Goal: Task Accomplishment & Management: Manage account settings

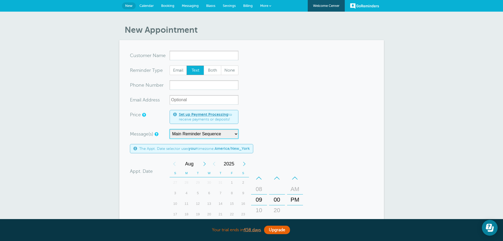
click at [215, 135] on select "Main Reminder Sequence Reminder + Ff Up" at bounding box center [204, 134] width 69 height 10
click at [292, 122] on form "You are creating a new customer. To use an existing customer select one from th…" at bounding box center [252, 189] width 244 height 276
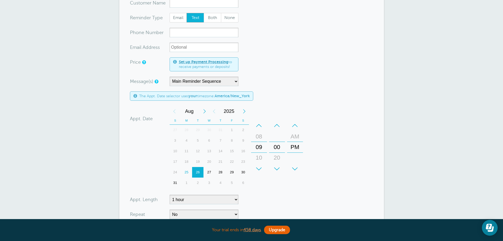
scroll to position [154, 0]
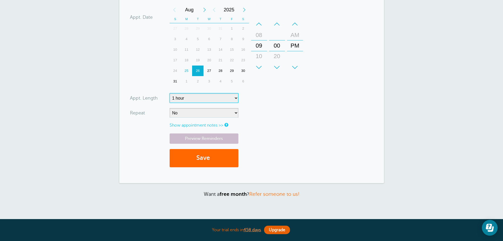
click at [179, 101] on select "5 minutes 10 minutes 15 minutes 20 minutes 25 minutes 30 minutes 35 minutes 40 …" at bounding box center [204, 98] width 69 height 10
select select
click at [170, 93] on select "5 minutes 10 minutes 15 minutes 20 minutes 25 minutes 30 minutes 35 minutes 40 …" at bounding box center [204, 98] width 69 height 10
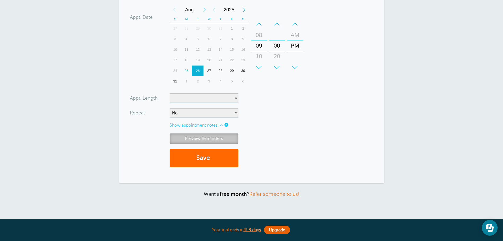
click at [194, 139] on link "Preview Reminders" at bounding box center [204, 139] width 69 height 10
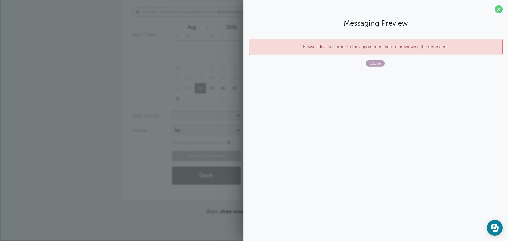
click at [372, 61] on span "Close" at bounding box center [375, 63] width 19 height 6
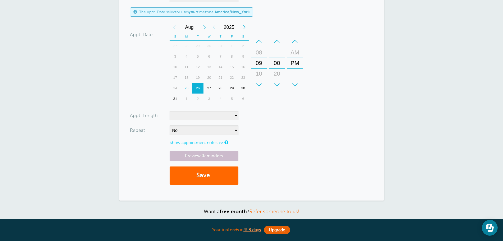
scroll to position [0, 0]
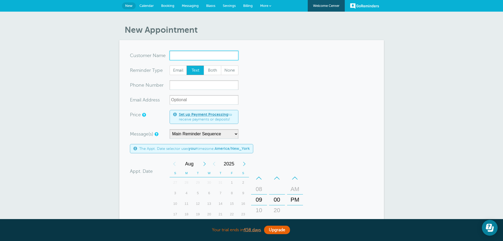
click at [172, 57] on input "x-no-autofill" at bounding box center [204, 56] width 69 height 10
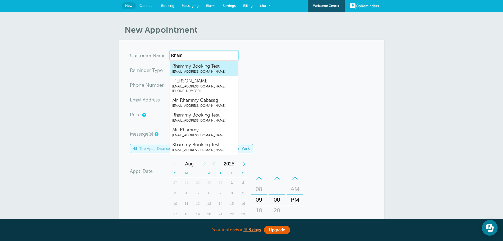
click at [192, 74] on link "Rhammy Booking Test rhammy.grtrial@gmail.com" at bounding box center [204, 68] width 68 height 15
type input "RhammyBookingTestrhammy.grtrial@gmail.com"
type input "Rhammy Booking Test"
radio input "true"
type input "[EMAIL_ADDRESS][DOMAIN_NAME]"
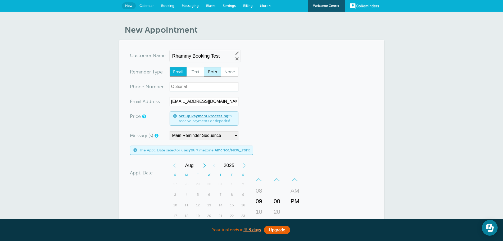
click at [209, 74] on span "Both" at bounding box center [212, 72] width 17 height 9
click at [204, 67] on input "Both" at bounding box center [204, 67] width 0 height 0
radio input "true"
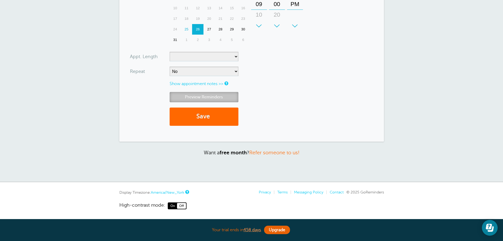
click at [210, 94] on link "Preview Reminders" at bounding box center [204, 97] width 69 height 10
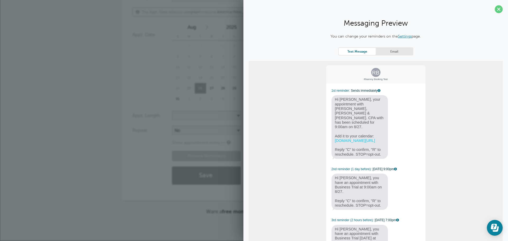
drag, startPoint x: 367, startPoint y: 123, endPoint x: 371, endPoint y: 127, distance: 5.3
click at [367, 126] on span "Hi Rhammy, your appointment with Griffiths, Dreher & Evans, PS. CPA with has be…" at bounding box center [360, 127] width 57 height 64
click at [400, 53] on link "Email" at bounding box center [394, 51] width 37 height 7
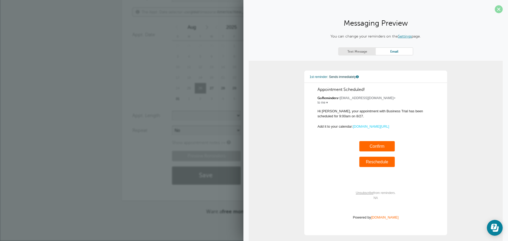
click at [495, 8] on span at bounding box center [499, 9] width 8 height 8
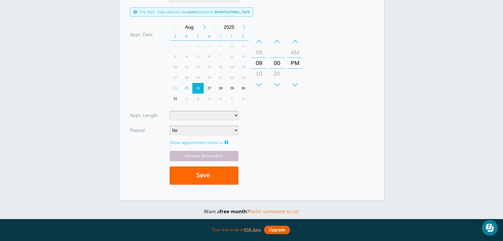
click at [332, 121] on form "You are creating a new customer. To use an existing customer select one from th…" at bounding box center [252, 51] width 244 height 278
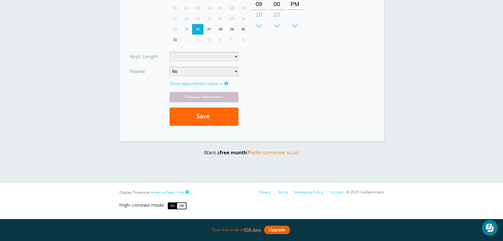
scroll to position [0, 0]
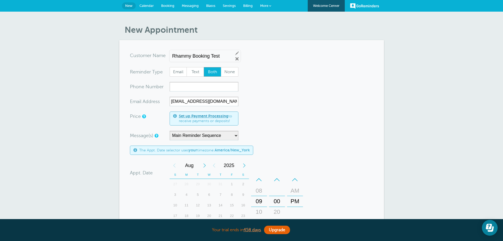
click at [148, 10] on link "Calendar" at bounding box center [147, 6] width 22 height 12
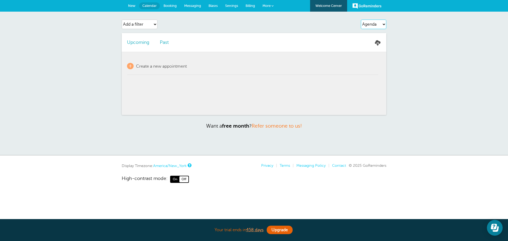
click at [369, 23] on select "Agenda Day Week Month (full view) Month (condensed)" at bounding box center [373, 25] width 25 height 10
click at [160, 44] on li "Past" at bounding box center [165, 42] width 20 height 19
click at [163, 44] on link "Past" at bounding box center [164, 42] width 9 height 5
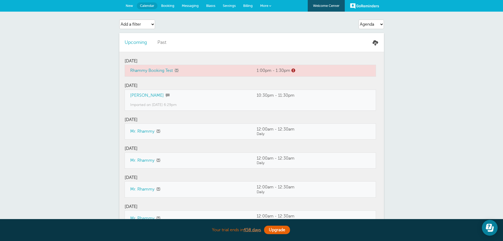
drag, startPoint x: 142, startPoint y: 63, endPoint x: 126, endPoint y: 74, distance: 19.9
click at [122, 64] on section "Upcoming Past Monday, 8/4 Rhammy Booking Test 1:00pm - 1:30pm" at bounding box center [251, 189] width 265 height 312
drag, startPoint x: 126, startPoint y: 74, endPoint x: 195, endPoint y: 74, distance: 68.8
click at [195, 74] on td "Rhammy Booking Test" at bounding box center [188, 71] width 127 height 12
drag, startPoint x: 254, startPoint y: 68, endPoint x: 202, endPoint y: 102, distance: 62.4
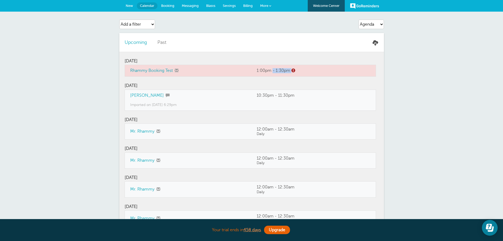
click at [320, 71] on td "1:00pm - 1:30pm" at bounding box center [309, 71] width 114 height 12
drag, startPoint x: 198, startPoint y: 105, endPoint x: 128, endPoint y: 105, distance: 70.2
click at [128, 105] on td "Imported on Jul. 14, 2025 at 6:29pm" at bounding box center [251, 105] width 252 height 11
click at [374, 26] on select "Agenda Day Week Month (full view) Month (condensed)" at bounding box center [371, 25] width 25 height 10
select select "month-full"
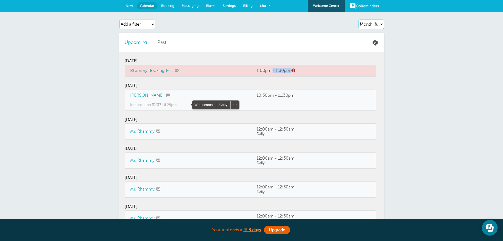
click at [359, 20] on select "Agenda Day Week Month (full view) Month (condensed)" at bounding box center [371, 25] width 25 height 10
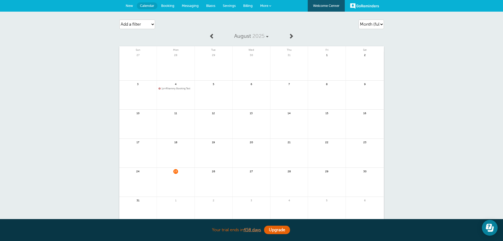
click at [177, 87] on span "1pm Rhammy Booking Test" at bounding box center [176, 88] width 34 height 3
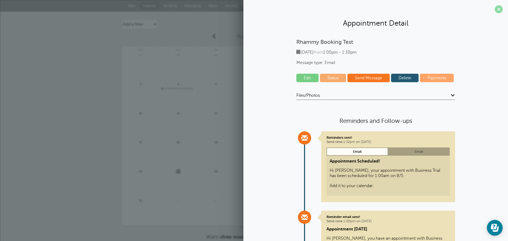
click at [495, 11] on span at bounding box center [499, 9] width 8 height 8
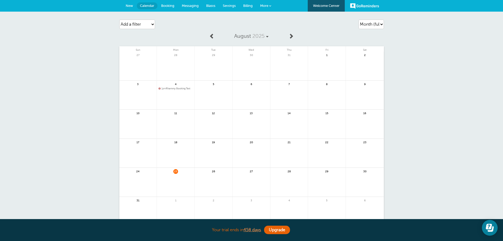
click at [177, 88] on span "1pm Rhammy Booking Test" at bounding box center [176, 88] width 34 height 3
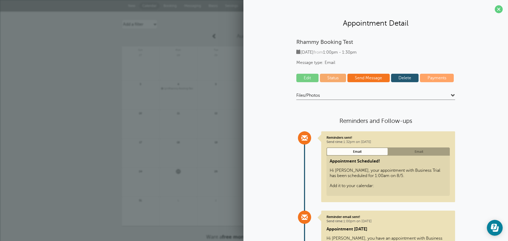
click at [310, 78] on link "Edit" at bounding box center [308, 78] width 22 height 8
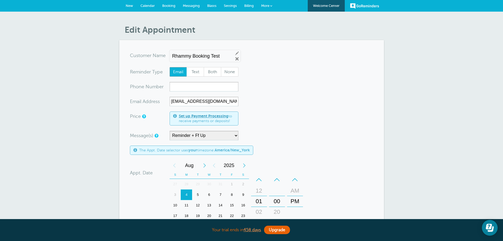
click at [145, 5] on span "Calendar" at bounding box center [148, 6] width 14 height 4
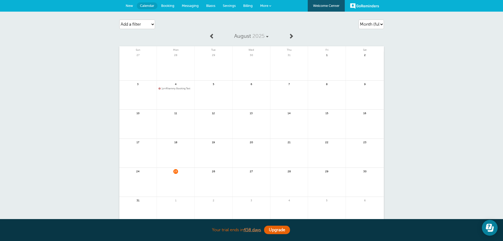
click at [35, 105] on div "Agenda Day Week Month (full view) Month (condensed) Add a filter Customer Searc…" at bounding box center [251, 139] width 503 height 255
click at [189, 8] on link "Messaging" at bounding box center [190, 6] width 24 height 12
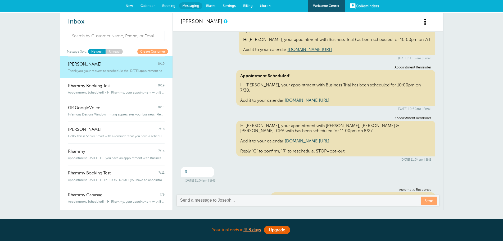
scroll to position [7, 0]
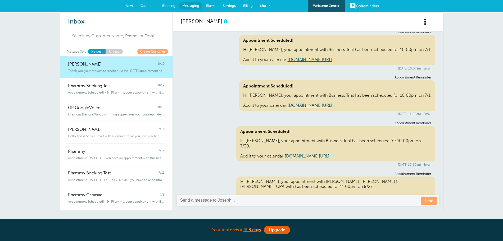
drag, startPoint x: 428, startPoint y: 160, endPoint x: 418, endPoint y: 160, distance: 10.1
click at [418, 160] on div "Appointment Reminder Appointment Scheduled! Hi [PERSON_NAME], your appointment …" at bounding box center [308, 145] width 255 height 46
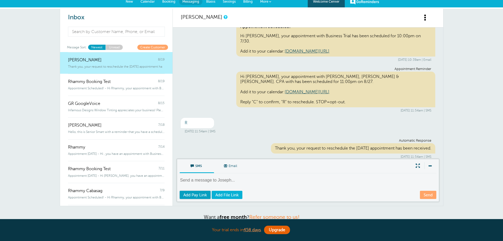
scroll to position [69, 0]
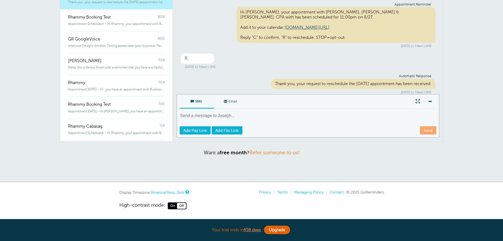
drag, startPoint x: 233, startPoint y: 64, endPoint x: 225, endPoint y: 61, distance: 8.5
click at [225, 65] on div "Aug. 19, 2025 at 11:54am | SMS" at bounding box center [308, 67] width 247 height 4
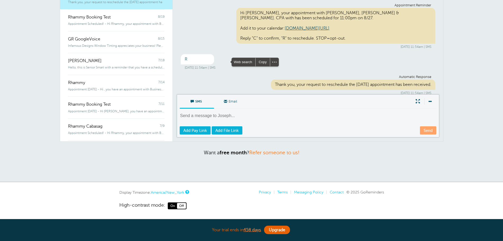
scroll to position [108, 0]
click at [420, 44] on div "Aug. 19, 2025 at 11:54am | SMS" at bounding box center [308, 46] width 247 height 4
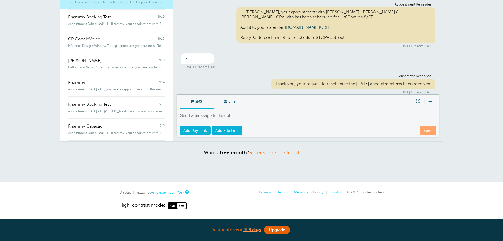
click at [420, 44] on div "Aug. 19, 2025 at 11:54am | SMS" at bounding box center [308, 46] width 247 height 4
click at [227, 65] on div "Aug. 19, 2025 at 11:54am | SMS" at bounding box center [308, 67] width 247 height 4
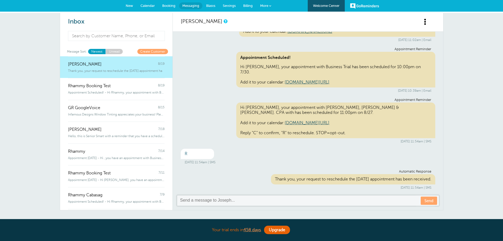
scroll to position [2, 0]
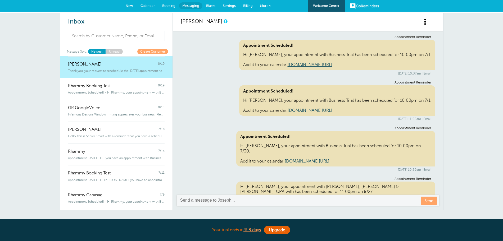
click at [144, 2] on link "Calendar" at bounding box center [148, 6] width 22 height 12
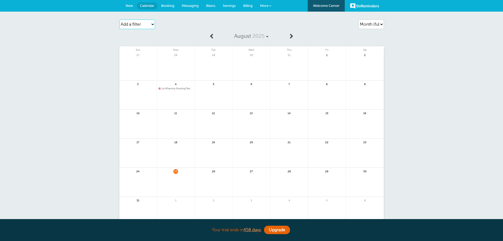
click at [146, 25] on select "Add a filter Customer Search Appointment Status Payment Status" at bounding box center [137, 25] width 36 height 10
select select "customer"
click at [119, 20] on select "Add a filter Customer Search Appointment Status Payment Status" at bounding box center [137, 25] width 36 height 10
select select
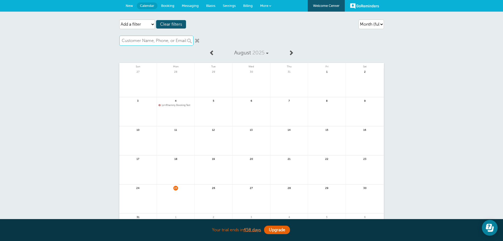
click at [145, 43] on input "text" at bounding box center [156, 41] width 74 height 10
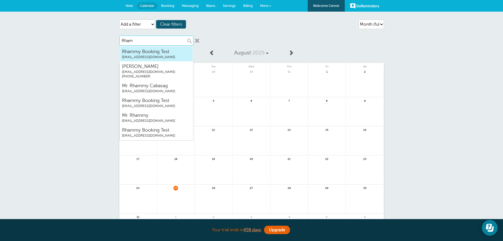
click at [132, 48] on span "Rhammy Booking Test" at bounding box center [156, 51] width 69 height 7
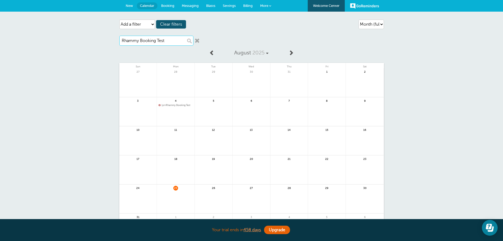
type input "Rhammy Booking Test"
click at [197, 41] on link at bounding box center [197, 40] width 5 height 5
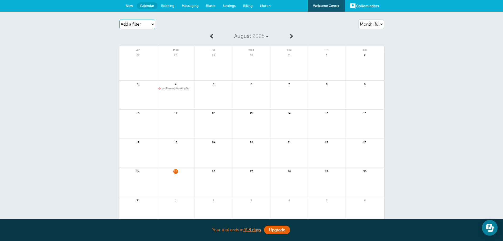
click at [136, 26] on select "Add a filter Customer Search Appointment Status Payment Status" at bounding box center [137, 25] width 36 height 10
select select "appt_status"
click at [119, 20] on select "Add a filter Customer Search Appointment Status Payment Status" at bounding box center [137, 25] width 36 height 10
select select
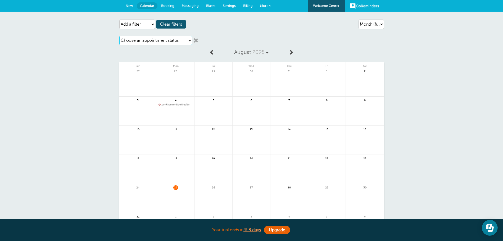
click at [157, 43] on select "Choose an appointment status Confirmed Reschedule Requested Cancelled" at bounding box center [155, 41] width 73 height 10
select select "cancelled"
click at [119, 36] on select "Choose an appointment status Confirmed Reschedule Requested Cancelled" at bounding box center [155, 41] width 73 height 10
click at [194, 41] on link at bounding box center [195, 40] width 5 height 5
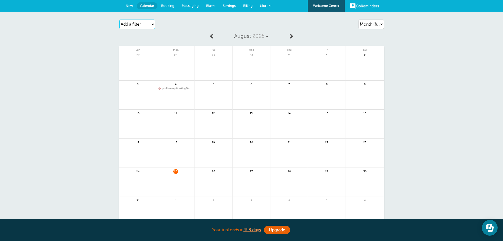
click at [142, 25] on select "Add a filter Customer Search Appointment Status Payment Status" at bounding box center [137, 25] width 36 height 10
click at [167, 42] on div "August 2025 Sun Mon Tue Wed Thu Fri Sat 27 28 29 30" at bounding box center [251, 128] width 265 height 196
click at [235, 6] on span "Settings" at bounding box center [229, 6] width 13 height 4
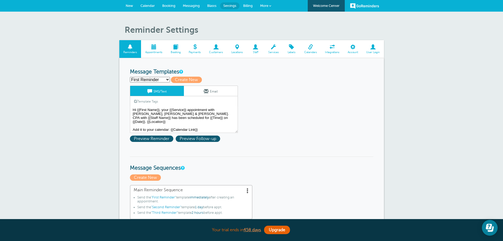
click at [142, 6] on span "Calendar" at bounding box center [148, 6] width 14 height 4
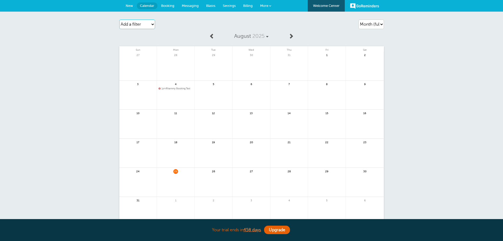
click at [144, 25] on select "Add a filter Customer Search Appointment Status Payment Status" at bounding box center [137, 25] width 36 height 10
drag, startPoint x: 182, startPoint y: 32, endPoint x: 177, endPoint y: 16, distance: 15.9
click at [182, 30] on article "Agenda Day Week Month (full view) Month (condensed) Add a filter Customer Searc…" at bounding box center [251, 121] width 265 height 209
click at [169, 4] on span "Booking" at bounding box center [167, 6] width 13 height 4
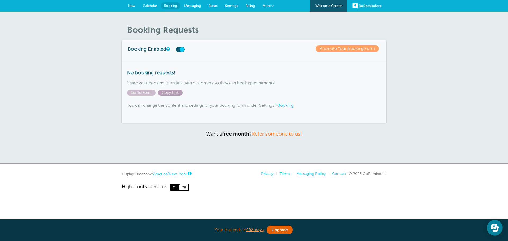
click at [177, 93] on span "Copy Link" at bounding box center [170, 93] width 25 height 6
click at [229, 6] on span "Settings" at bounding box center [231, 6] width 13 height 4
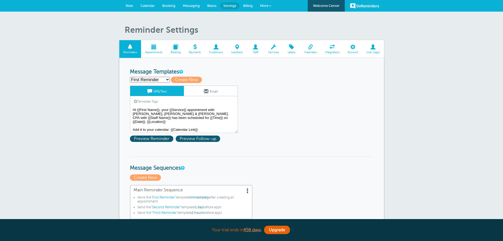
click at [177, 47] on span at bounding box center [176, 46] width 18 height 5
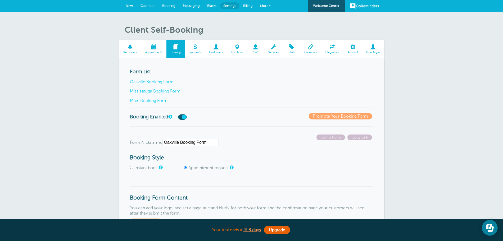
click at [163, 100] on link "Main Booking Form" at bounding box center [149, 100] width 38 height 5
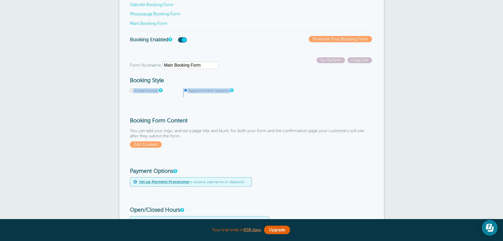
drag, startPoint x: 130, startPoint y: 85, endPoint x: 254, endPoint y: 92, distance: 124.4
drag, startPoint x: 168, startPoint y: 99, endPoint x: 145, endPoint y: 93, distance: 23.4
click at [132, 92] on input "Instant book" at bounding box center [131, 90] width 3 height 3
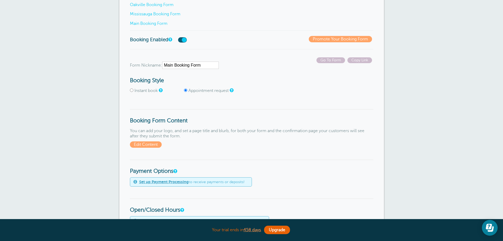
radio input "true"
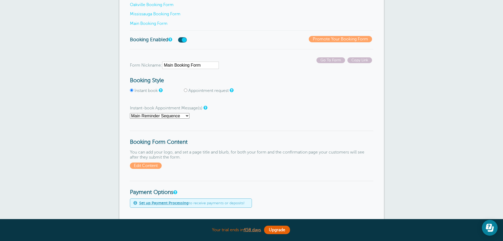
click at [167, 114] on select "First Reminder Follow Up Second Reminder Third Reminder Main Reminder Sequence …" at bounding box center [160, 116] width 60 height 6
click at [238, 142] on h3 "Booking Form Content" at bounding box center [252, 138] width 244 height 15
click at [187, 90] on input "Appointment request" at bounding box center [185, 90] width 3 height 3
radio input "true"
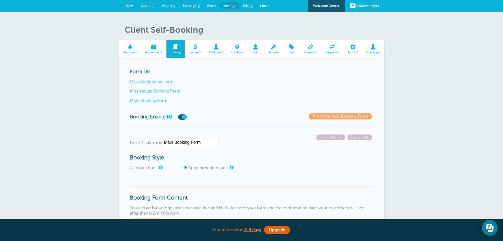
click at [171, 8] on link "Booking" at bounding box center [169, 6] width 21 height 12
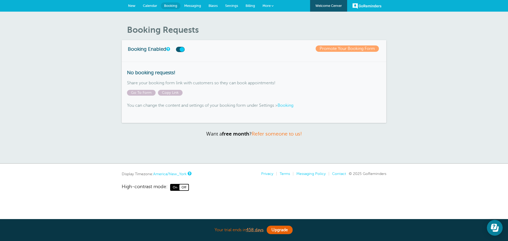
click at [237, 6] on span "Settings" at bounding box center [231, 6] width 13 height 4
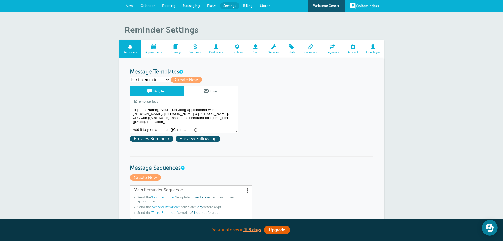
click at [176, 50] on span at bounding box center [176, 46] width 18 height 5
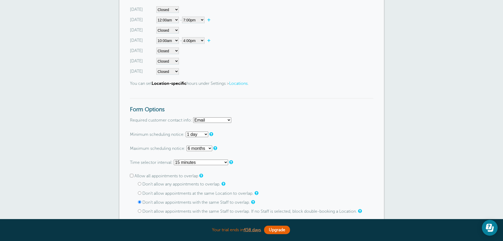
scroll to position [386, 0]
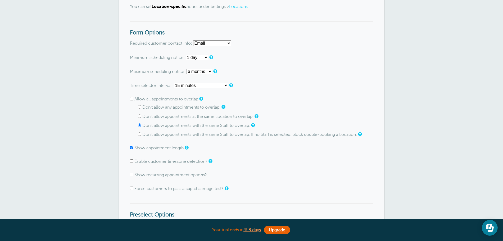
click at [139, 120] on div "Don't allow any appointments to overlap. Don't allow appointments at the same L…" at bounding box center [256, 121] width 236 height 32
click at [141, 108] on input "Don't allow any appointments to overlap." at bounding box center [139, 106] width 3 height 3
radio input "true"
click at [141, 106] on input "Don't allow any appointments to overlap." at bounding box center [139, 106] width 3 height 3
click at [130, 101] on p "Allow all appointments to overlap" at bounding box center [252, 99] width 244 height 5
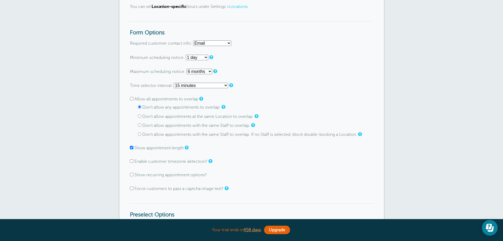
click at [131, 101] on p "Allow all appointments to overlap" at bounding box center [252, 99] width 244 height 5
click at [131, 99] on input "Allow all appointments to overlap" at bounding box center [131, 98] width 3 height 3
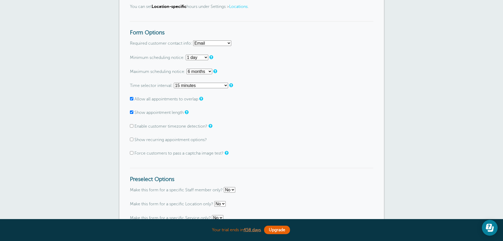
click at [131, 99] on input "Allow all appointments to overlap" at bounding box center [131, 98] width 3 height 3
checkbox input "false"
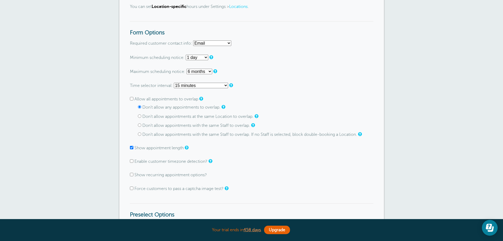
click at [139, 124] on input "Don't allow appointments with the same Staff to overlap." at bounding box center [139, 125] width 3 height 3
radio input "true"
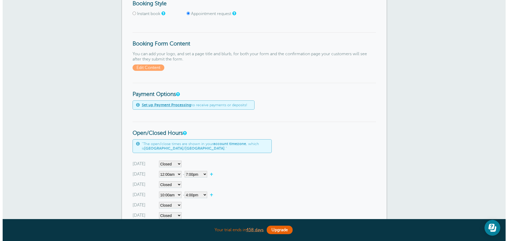
scroll to position [77, 0]
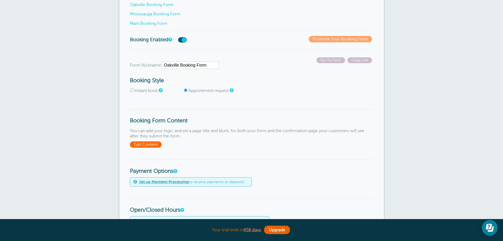
click at [153, 147] on span "Edit Content" at bounding box center [146, 145] width 32 height 6
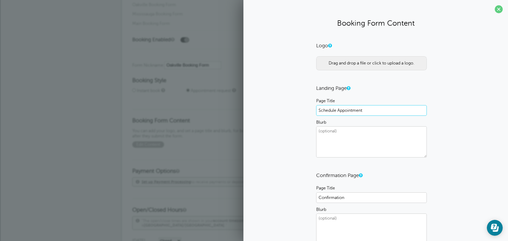
drag, startPoint x: 378, startPoint y: 109, endPoint x: 297, endPoint y: 101, distance: 81.1
click at [297, 101] on div "Logo Drag and drop a file or click to upload a logo. Landing Page Page Title Sc…" at bounding box center [376, 156] width 254 height 226
click at [359, 156] on textarea "Blurb" at bounding box center [371, 142] width 111 height 31
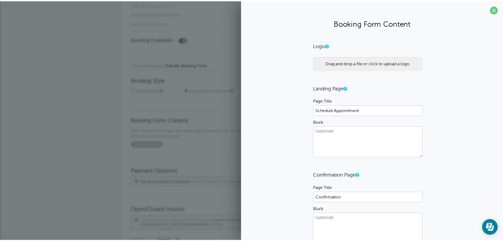
scroll to position [53, 0]
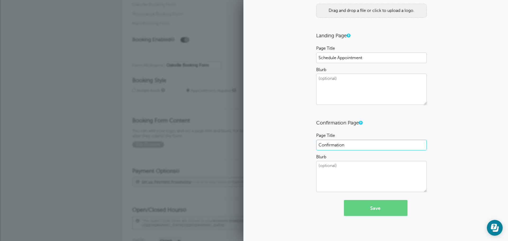
click at [358, 147] on input "Confirmation" at bounding box center [371, 145] width 111 height 11
drag, startPoint x: 358, startPoint y: 147, endPoint x: 296, endPoint y: 133, distance: 63.0
click at [296, 133] on div "Logo Drag and drop a file or click to upload a logo. Landing Page Page Title Sc…" at bounding box center [376, 103] width 254 height 226
click at [325, 173] on textarea "Blurb" at bounding box center [371, 176] width 111 height 31
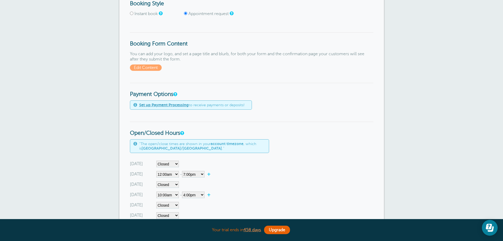
scroll to position [232, 0]
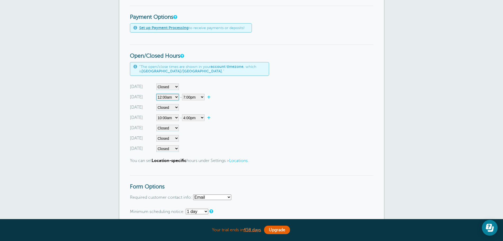
click at [176, 98] on select"] "Closed 12:00am 12:15am 12:30am 12:45am 1:00am 1:15am 1:30am 1:45am 2:00am 2:15a…" at bounding box center [167, 97] width 23 height 7
select select"] "8"
click at [156, 94] on select"] "Closed 12:00am 12:15am 12:30am 12:45am 1:00am 1:15am 1:30am 1:45am 2:00am 2:15a…" at bounding box center [167, 97] width 23 height 7
click at [202, 98] on select"] "12:00am 12:15am 12:30am 12:45am 1:00am 1:15am 1:30am 1:45am 2:00am 2:15am 2:30a…" at bounding box center [193, 97] width 23 height 7
select select"] "12"
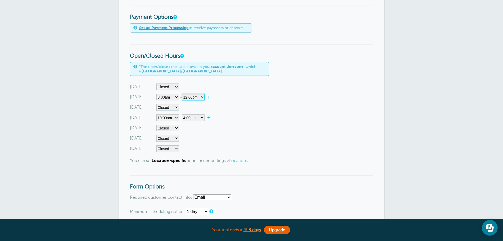
click at [183, 94] on select"] "12:00am 12:15am 12:30am 12:45am 1:00am 1:15am 1:30am 1:45am 2:00am 2:15am 2:30a…" at bounding box center [193, 97] width 23 height 7
click at [210, 97] on link "+" at bounding box center [210, 97] width 11 height 5
select select"] "12.25"
select select"] "12.5"
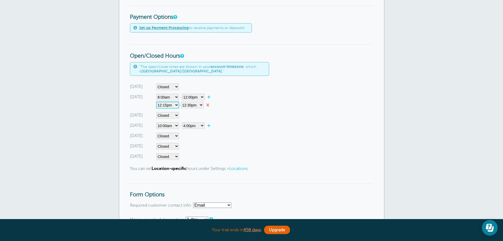
click at [176, 105] on select"] "12:00am 12:15am 12:30am 12:45am 1:00am 1:15am 1:30am 1:45am 2:00am 2:15am 2:30a…" at bounding box center [167, 105] width 23 height 7
select select"] "13.5"
click at [156, 102] on select"] "12:00am 12:15am 12:30am 12:45am 1:00am 1:15am 1:30am 1:45am 2:00am 2:15am 2:30a…" at bounding box center [167, 105] width 23 height 7
click at [197, 107] on select"] "12:00am 12:15am 12:30am 12:45am 1:00am 1:15am 1:30am 1:45am 2:00am 2:15am 2:30a…" at bounding box center [192, 105] width 23 height 7
select select"] "21.5"
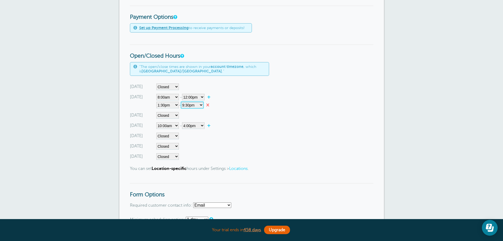
click at [183, 102] on select"] "12:00am 12:15am 12:30am 12:45am 1:00am 1:15am 1:30am 1:45am 2:00am 2:15am 2:30a…" at bounding box center [192, 105] width 23 height 7
click at [258, 149] on div "Friday Closed 12:00am 12:15am 12:30am 12:45am 1:00am 1:15am 1:30am 1:45am 2:00a…" at bounding box center [252, 146] width 244 height 7
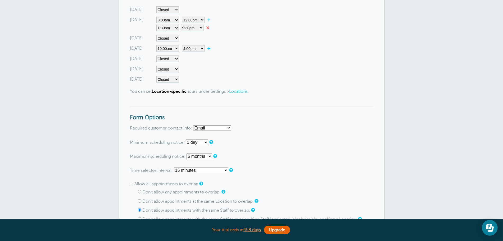
scroll to position [386, 0]
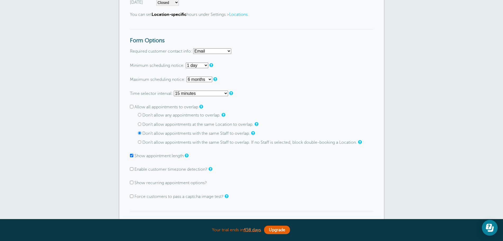
click at [228, 51] on select "Email Phone Email or Phone Email and Phone" at bounding box center [212, 51] width 38 height 6
click at [154, 56] on form "Go To Form Copy Link Form Nickname: Oakville Booking Form Booking Style Instant…" at bounding box center [252, 124] width 244 height 751
click at [195, 64] on select "None 1 hour 2 hours 3 hours 4 hours 5 hours 6 hours 7 hours 8 hours 9 hours 10 …" at bounding box center [197, 66] width 23 height 6
select select "1 hours"
click at [186, 63] on select "None 1 hour 2 hours 3 hours 4 hours 5 hours 6 hours 7 hours 8 hours 9 hours 10 …" at bounding box center [197, 66] width 23 height 6
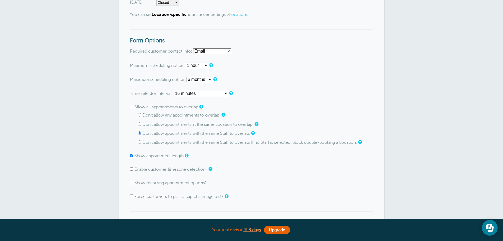
click at [191, 82] on select "None 1 day 2 days 3 days 4 days 5 days 6 days 1 week 2 weeks 3 weeks 4 weeks 5 …" at bounding box center [200, 80] width 26 height 6
click at [269, 108] on p "Allow all appointments to overlap" at bounding box center [252, 107] width 244 height 5
drag, startPoint x: 135, startPoint y: 98, endPoint x: 190, endPoint y: 98, distance: 55.1
click at [165, 98] on form "Go To Form Copy Link Form Nickname: Oakville Booking Form Booking Style Instant…" at bounding box center [252, 124] width 244 height 751
click at [192, 96] on select "Use Appointments setting 1 minute 5 minutes 10 minutes 15 minutes 20 minutes 30…" at bounding box center [201, 94] width 54 height 6
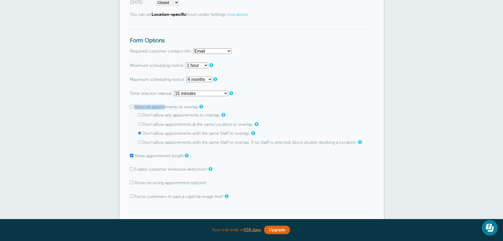
click at [301, 105] on p "Allow all appointments to overlap" at bounding box center [252, 107] width 244 height 5
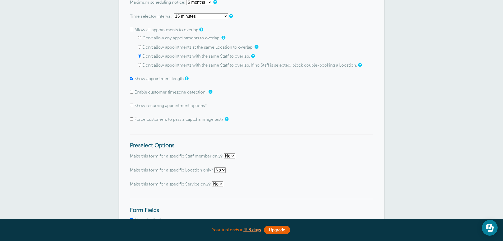
scroll to position [0, 0]
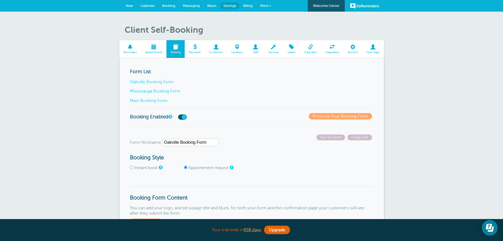
drag, startPoint x: 186, startPoint y: 9, endPoint x: 281, endPoint y: 41, distance: 100.2
click at [186, 9] on link "Messaging" at bounding box center [191, 6] width 24 height 12
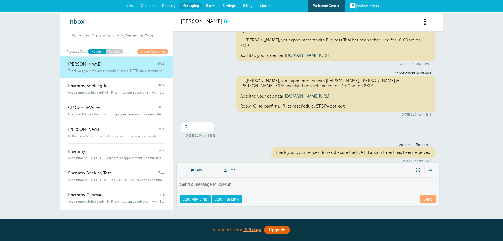
click at [229, 134] on div "[DATE] 11:54am | SMS" at bounding box center [308, 136] width 247 height 4
click at [227, 171] on span at bounding box center [225, 170] width 3 height 3
click at [0, 0] on input "Email" at bounding box center [0, 0] width 0 height 0
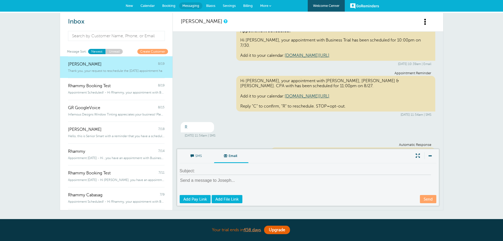
click at [202, 173] on input at bounding box center [306, 172] width 252 height 8
click at [188, 188] on textarea at bounding box center [309, 186] width 258 height 17
type textarea "jasLSK jkblaXJKCVB"
click at [207, 5] on span "Blasts" at bounding box center [210, 6] width 9 height 4
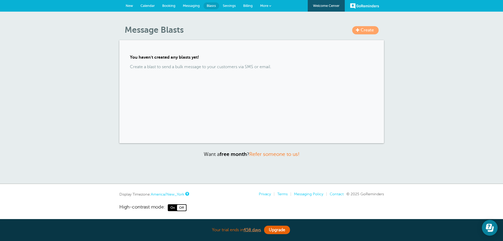
click at [227, 7] on span "Settings" at bounding box center [229, 6] width 13 height 4
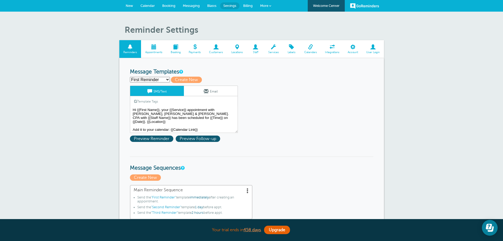
click at [245, 6] on span "Billing" at bounding box center [248, 6] width 10 height 4
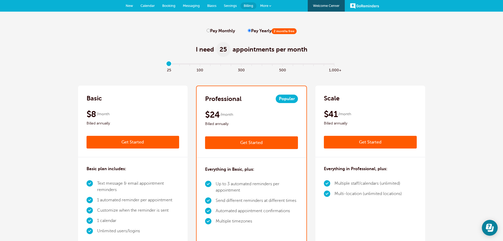
click at [210, 30] on label "Pay Monthly" at bounding box center [221, 31] width 28 height 5
click at [210, 30] on input "Pay Monthly" at bounding box center [208, 30] width 3 height 3
radio input "true"
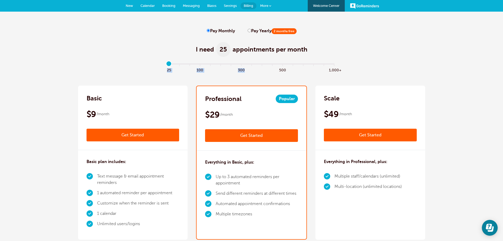
drag, startPoint x: 170, startPoint y: 60, endPoint x: 259, endPoint y: 69, distance: 89.7
drag, startPoint x: 170, startPoint y: 62, endPoint x: 220, endPoint y: 66, distance: 50.7
type input "5"
click at [220, 66] on input "range" at bounding box center [251, 65] width 171 height 1
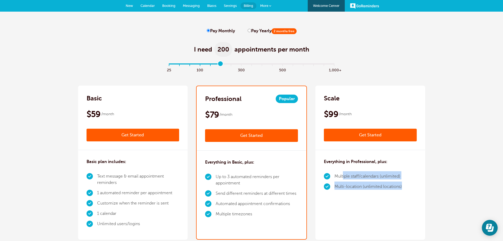
drag, startPoint x: 343, startPoint y: 178, endPoint x: 415, endPoint y: 188, distance: 72.5
click at [415, 188] on div "Everything in Professional, plus: Multiple staff/calendars (unlimited) Multi-lo…" at bounding box center [371, 176] width 110 height 52
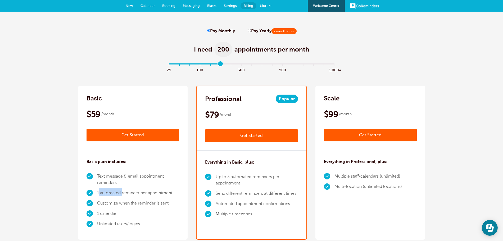
drag, startPoint x: 98, startPoint y: 194, endPoint x: 122, endPoint y: 194, distance: 24.4
click at [122, 194] on li "1 automated reminder per appointment" at bounding box center [138, 193] width 82 height 10
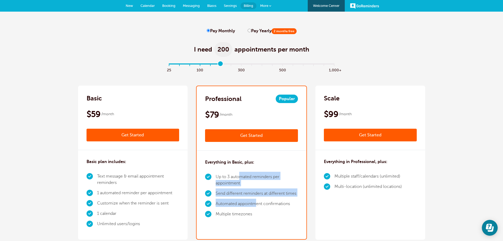
drag, startPoint x: 256, startPoint y: 202, endPoint x: 239, endPoint y: 171, distance: 35.1
click at [239, 171] on div "Everything in Basic, plus: Up to 3 automated reminders per appointment Send dif…" at bounding box center [252, 190] width 110 height 79
click at [236, 180] on li "Up to 3 automated reminders per appointment" at bounding box center [257, 180] width 82 height 17
click at [240, 180] on li "Up to 3 automated reminders per appointment" at bounding box center [257, 180] width 82 height 17
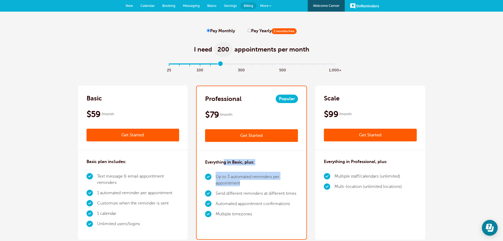
drag, startPoint x: 251, startPoint y: 183, endPoint x: 211, endPoint y: 151, distance: 51.1
click at [216, 155] on div "Everything in Basic, plus: Up to 3 automated reminders per appointment Send dif…" at bounding box center [252, 190] width 110 height 79
drag, startPoint x: 389, startPoint y: 190, endPoint x: 370, endPoint y: 191, distance: 19.4
click at [383, 191] on li "Multi-location (unlimited locations)" at bounding box center [369, 187] width 68 height 10
click at [354, 193] on div "Everything in Professional, plus: Multiple staff/calendars (unlimited) Multi-lo…" at bounding box center [371, 176] width 110 height 52
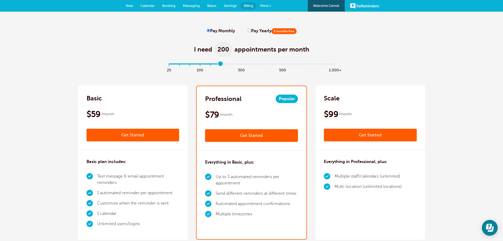
click at [357, 187] on li "Multi-location (unlimited locations)" at bounding box center [369, 187] width 68 height 10
click at [361, 176] on li "Multiple staff/calendars (unlimited)" at bounding box center [369, 177] width 68 height 10
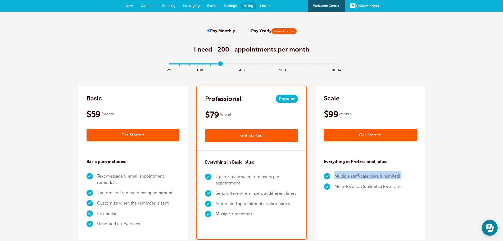
click at [361, 176] on li "Multiple staff/calendars (unlimited)" at bounding box center [369, 177] width 68 height 10
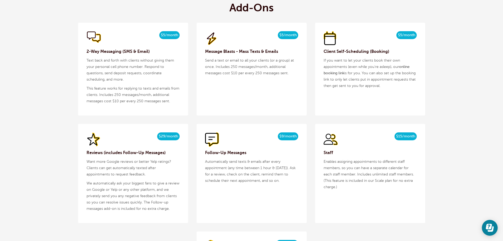
scroll to position [541, 0]
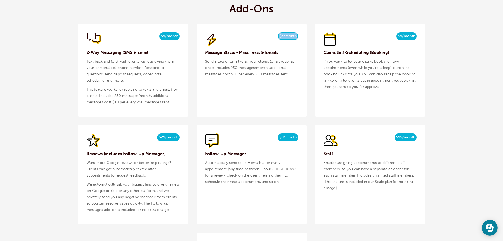
drag, startPoint x: 275, startPoint y: 38, endPoint x: 292, endPoint y: 68, distance: 34.0
click at [298, 43] on div "$5/month $4/mo billed yearly" at bounding box center [251, 39] width 93 height 15
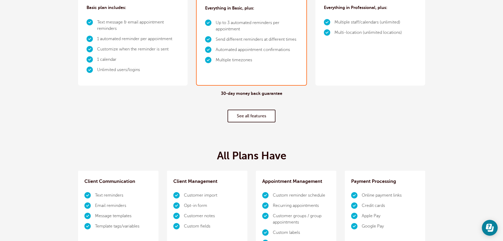
scroll to position [0, 0]
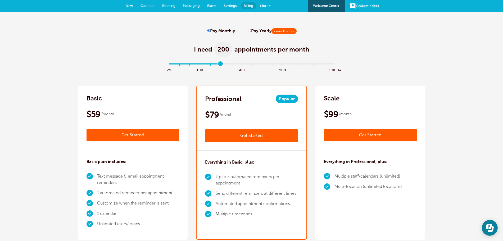
click at [227, 6] on span "Settings" at bounding box center [230, 6] width 13 height 4
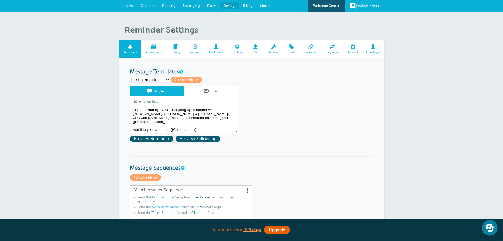
click at [152, 80] on select "First Reminder Follow Up Second Reminder Third Reminder Create new..." at bounding box center [150, 80] width 40 height 6
click at [130, 77] on select "First Reminder Follow Up Second Reminder Third Reminder Create new..." at bounding box center [150, 80] width 40 height 6
click at [156, 115] on textarea "Hi {{First Name}}, your {{Service}} appointment with Griffiths, Dreher & Evans,…" at bounding box center [184, 120] width 108 height 26
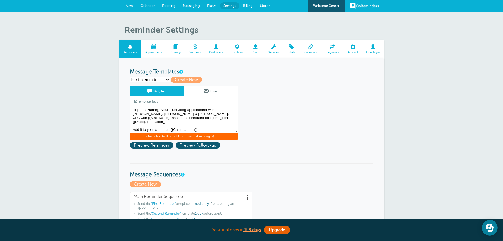
click at [219, 119] on textarea "Hi {{First Name}}, your {{Service}} appointment with Griffiths, Dreher & Evans,…" at bounding box center [184, 120] width 108 height 26
click at [219, 120] on textarea "Hi {{First Name}}, your {{Service}} appointment with Griffiths, Dreher & Evans,…" at bounding box center [184, 120] width 108 height 26
click at [184, 80] on span "Create New" at bounding box center [186, 80] width 31 height 6
select select
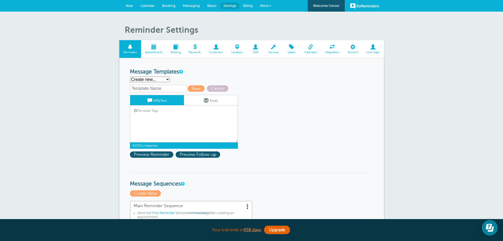
click at [157, 120] on textarea "Hi {{First Name}}, your {{Service}} appointment with Griffiths, Dreher & Evans,…" at bounding box center [184, 129] width 108 height 26
drag, startPoint x: 166, startPoint y: 107, endPoint x: 122, endPoint y: 106, distance: 43.7
click at [154, 129] on textarea "Hi {{First Name}}, your {{Service}} appointment with Griffiths, Dreher & Evans,…" at bounding box center [184, 129] width 108 height 26
click at [151, 110] on link "Template Tags" at bounding box center [146, 111] width 32 height 10
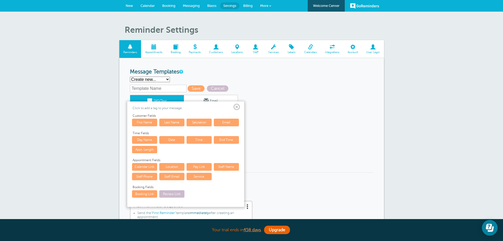
click at [151, 125] on link "First Name" at bounding box center [144, 122] width 25 height 7
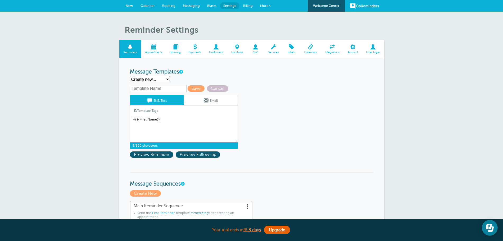
drag, startPoint x: 164, startPoint y: 120, endPoint x: 144, endPoint y: 117, distance: 20.4
click at [140, 123] on textarea "Hi {{First Name}}, your {{Service}} appointment with [PERSON_NAME], [PERSON_NAM…" at bounding box center [184, 129] width 108 height 26
click at [168, 119] on textarea "Hi {{First Name}}, your {{Service}} appointment with [PERSON_NAME], [PERSON_NAM…" at bounding box center [184, 129] width 108 height 26
type textarea "Hi {{First Name}}, your appt"
click at [145, 110] on link "Template Tags" at bounding box center [146, 111] width 32 height 10
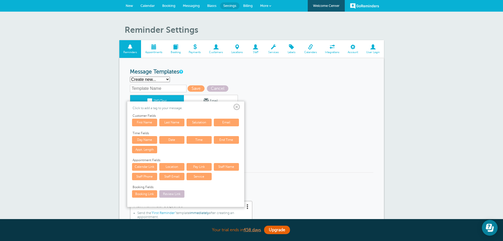
click at [240, 106] on span at bounding box center [237, 107] width 7 height 7
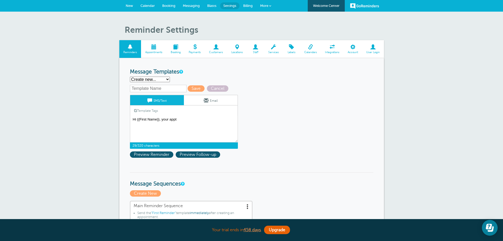
click at [165, 81] on select "First Reminder Follow Up Second Reminder Third Reminder Create new..." at bounding box center [150, 80] width 40 height 6
click at [221, 87] on span "Cancel" at bounding box center [217, 89] width 21 height 6
select select "142289"
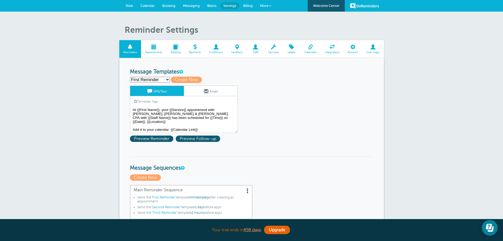
click at [155, 79] on select "First Reminder Follow Up Second Reminder Third Reminder Create new..." at bounding box center [150, 80] width 40 height 6
drag, startPoint x: 182, startPoint y: 103, endPoint x: 185, endPoint y: 106, distance: 4.0
click at [183, 104] on div "Template Tags Copy SMS" at bounding box center [184, 101] width 108 height 10
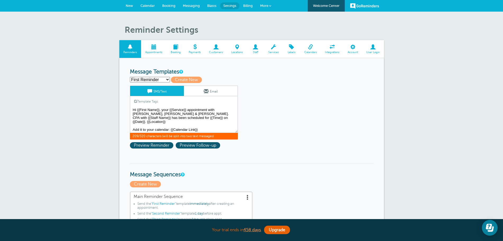
drag, startPoint x: 212, startPoint y: 122, endPoint x: 134, endPoint y: 109, distance: 78.7
click at [199, 91] on link "Email" at bounding box center [211, 91] width 54 height 10
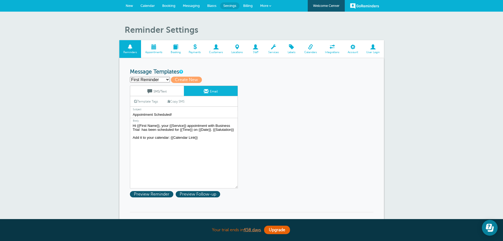
click at [160, 91] on link "SMS/Text" at bounding box center [157, 91] width 54 height 10
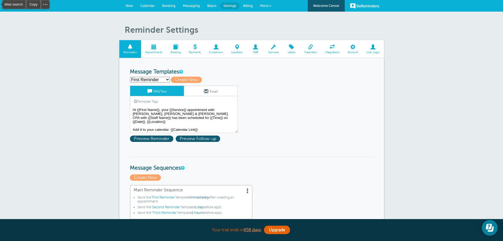
click at [194, 91] on link "Email" at bounding box center [211, 91] width 54 height 10
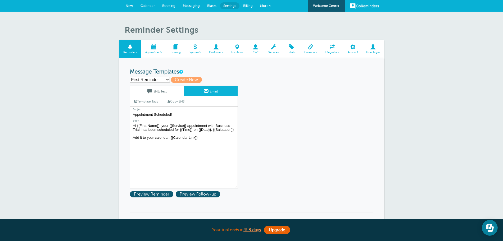
click at [167, 93] on link "SMS/Text" at bounding box center [157, 91] width 54 height 10
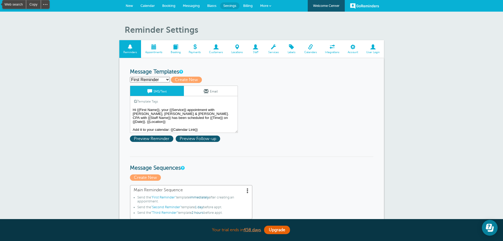
click at [203, 126] on textarea "Hi {{First Name}}, your {{Service}} appointment with Griffiths, Dreher & Evans,…" at bounding box center [184, 120] width 108 height 26
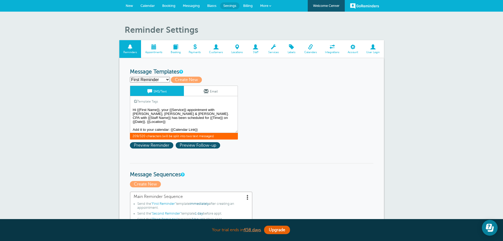
drag, startPoint x: 209, startPoint y: 127, endPoint x: 122, endPoint y: 124, distance: 86.6
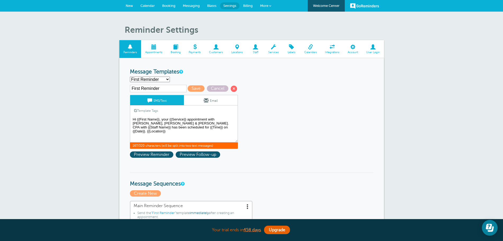
paste textarea "Add it to your calendar: {{Calendar Link}}"
drag, startPoint x: 169, startPoint y: 135, endPoint x: 216, endPoint y: 134, distance: 46.1
click at [216, 134] on textarea "Hi {{First Name}}, your {{Service}} appointment with Griffiths, Dreher & Evans,…" at bounding box center [184, 129] width 108 height 26
click at [156, 113] on link "Template Tags" at bounding box center [146, 111] width 32 height 10
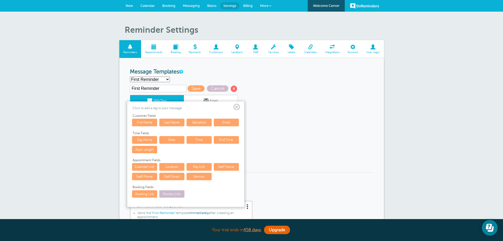
click at [147, 166] on link "Calendar Link" at bounding box center [144, 166] width 25 height 7
type textarea "Hi {{First Name}}, your {{Service}} appointment with Griffiths, Dreher & Evans,…"
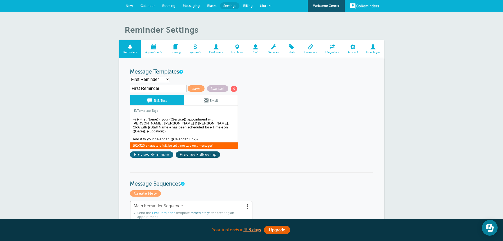
click at [159, 156] on span "Preview Reminder" at bounding box center [151, 155] width 43 height 6
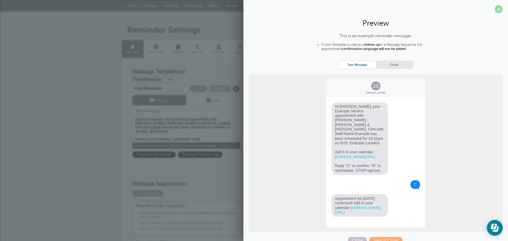
click at [495, 7] on span at bounding box center [499, 9] width 8 height 8
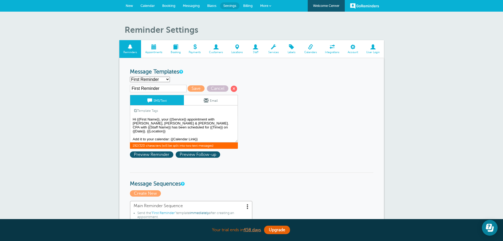
click at [154, 79] on select "First Reminder Follow Up Second Reminder Third Reminder Create new..." at bounding box center [150, 80] width 40 height 6
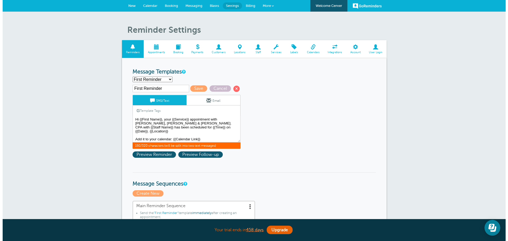
scroll to position [77, 0]
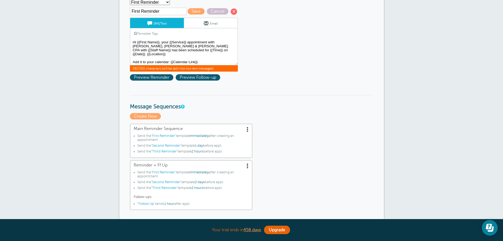
click at [247, 131] on span at bounding box center [247, 129] width 5 height 5
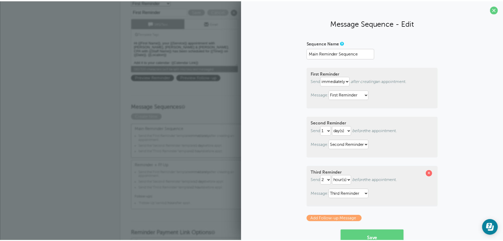
scroll to position [41, 0]
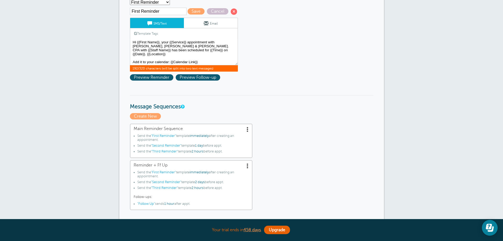
scroll to position [0, 0]
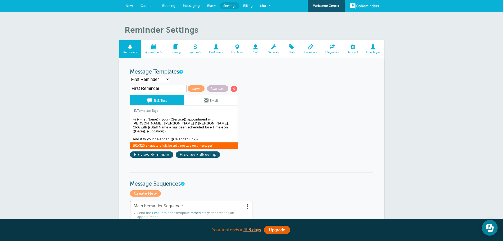
click at [240, 53] on span "Locations" at bounding box center [237, 52] width 15 height 3
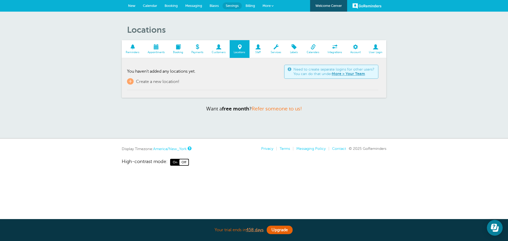
click at [246, 7] on span "Billing" at bounding box center [251, 6] width 10 height 4
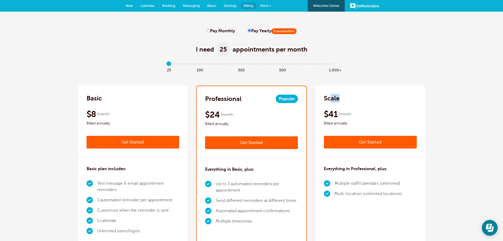
drag, startPoint x: 329, startPoint y: 99, endPoint x: 254, endPoint y: 92, distance: 75.2
click at [358, 100] on div "Scale" at bounding box center [370, 98] width 93 height 8
drag, startPoint x: 166, startPoint y: 67, endPoint x: 181, endPoint y: 66, distance: 14.6
click at [182, 65] on div "25 100 300 500 1,000+" at bounding box center [251, 71] width 171 height 14
click at [207, 32] on label "Pay Monthly" at bounding box center [221, 31] width 28 height 5
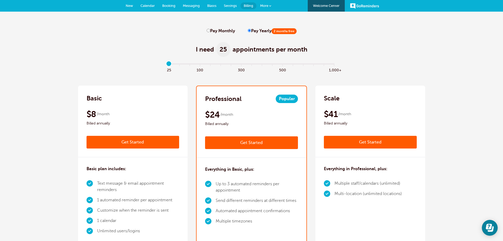
click at [207, 32] on input "Pay Monthly" at bounding box center [208, 30] width 3 height 3
radio input "true"
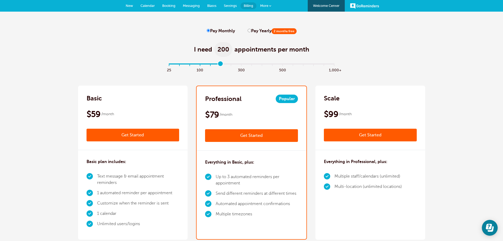
drag, startPoint x: 170, startPoint y: 62, endPoint x: 219, endPoint y: 63, distance: 49.5
type input "5"
click at [219, 65] on input "range" at bounding box center [251, 65] width 171 height 1
drag, startPoint x: 369, startPoint y: 116, endPoint x: 282, endPoint y: 111, distance: 87.3
click at [332, 116] on div "$99 /month" at bounding box center [370, 114] width 93 height 11
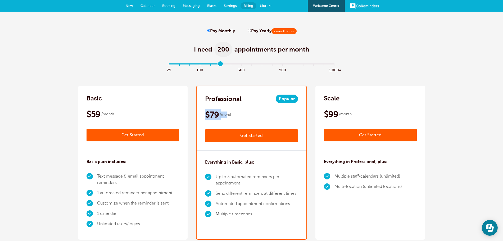
drag, startPoint x: 228, startPoint y: 115, endPoint x: 201, endPoint y: 116, distance: 27.3
click at [201, 116] on div "Professional Popular $79 /month Get Started $64 /month Billed annually Get Star…" at bounding box center [252, 118] width 110 height 65
click at [356, 178] on li "Multiple staff/calendars (unlimited)" at bounding box center [369, 177] width 68 height 10
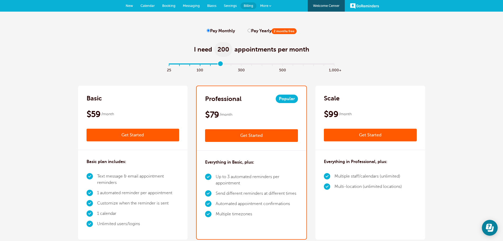
click at [354, 188] on li "Multi-location (unlimited locations)" at bounding box center [369, 187] width 68 height 10
click at [224, 2] on link "Settings" at bounding box center [230, 6] width 20 height 12
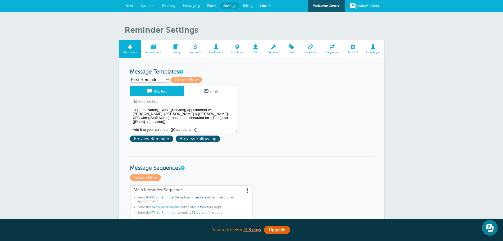
click at [238, 52] on span "Locations" at bounding box center [237, 52] width 15 height 3
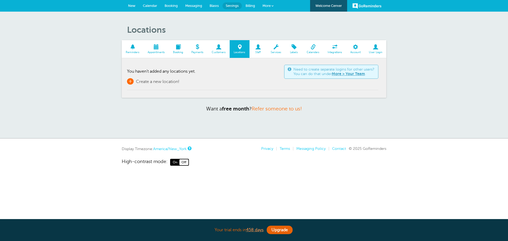
click at [151, 83] on span "Create a new location!" at bounding box center [157, 81] width 43 height 5
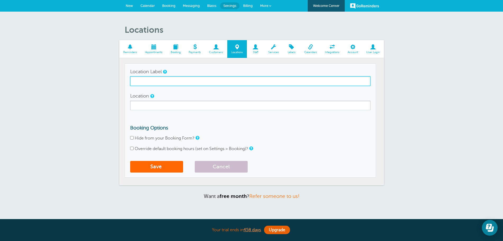
click at [158, 83] on input "Location Label" at bounding box center [250, 82] width 240 height 10
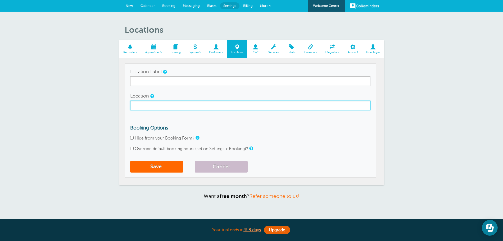
click at [145, 108] on input "Location" at bounding box center [250, 106] width 240 height 10
click at [145, 107] on input "Location" at bounding box center [250, 106] width 240 height 10
click at [144, 105] on input "Location" at bounding box center [250, 106] width 240 height 10
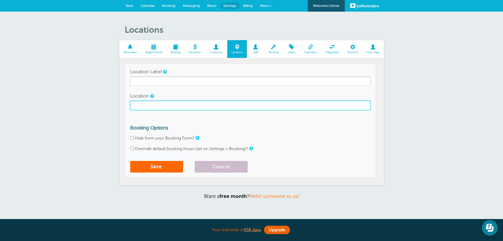
drag, startPoint x: 129, startPoint y: 98, endPoint x: 172, endPoint y: 115, distance: 45.9
click at [172, 115] on td "Location Label Location Booking Options Hide from your Booking Form? Override d…" at bounding box center [251, 121] width 252 height 114
click at [214, 107] on input "Location" at bounding box center [250, 106] width 240 height 10
paste input "Your Phone/iPad/Laptop, Your Home, Your Car, Etc."
type input "Your Phone/iPad/Laptop, Your Home, Your Car, Etc. (www.zoom.link)"
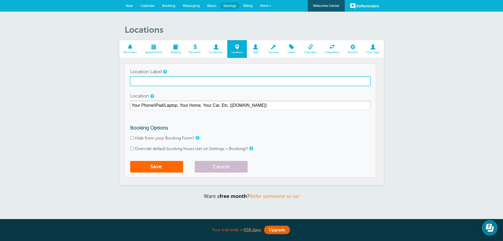
click at [159, 82] on input "Location Label" at bounding box center [250, 82] width 240 height 10
click at [159, 80] on input "Location Label" at bounding box center [250, 82] width 240 height 10
paste input "Zoom Meeting"
drag, startPoint x: 162, startPoint y: 80, endPoint x: 109, endPoint y: 78, distance: 52.2
click at [109, 78] on div "Locations Reminders Appointments Booking Payments Customers Locations Staff Ser…" at bounding box center [251, 119] width 503 height 214
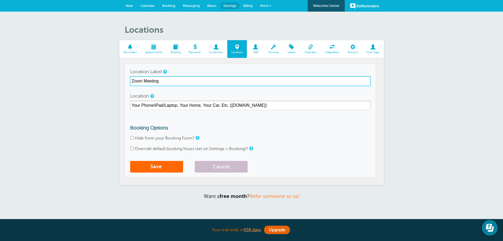
type input "Zoom Meeting"
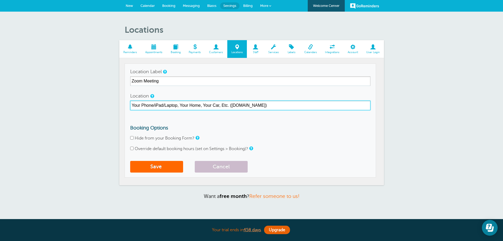
drag, startPoint x: 234, startPoint y: 106, endPoint x: 280, endPoint y: 106, distance: 46.9
click at [280, 106] on input "Your Phone/iPad/Laptop, Your Home, Your Car, Etc. (www.zoom.link)" at bounding box center [250, 106] width 240 height 10
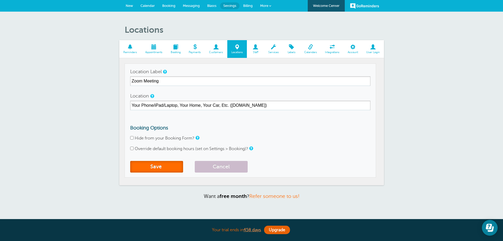
click at [172, 169] on button "Save" at bounding box center [156, 167] width 53 height 12
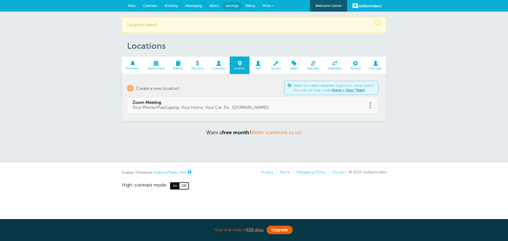
click at [250, 3] on link "Billing" at bounding box center [250, 6] width 17 height 12
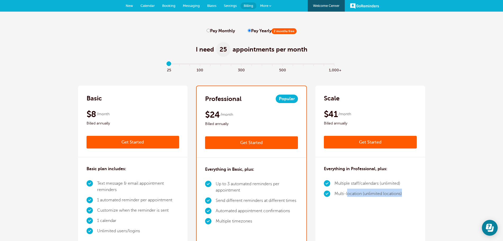
drag, startPoint x: 348, startPoint y: 192, endPoint x: 443, endPoint y: 191, distance: 95.3
click at [227, 5] on span "Settings" at bounding box center [230, 6] width 13 height 4
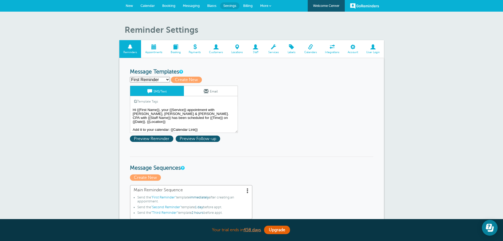
click at [218, 49] on span at bounding box center [216, 46] width 22 height 5
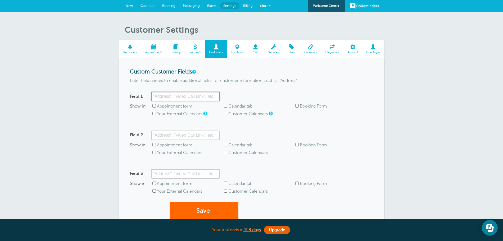
drag, startPoint x: 165, startPoint y: 94, endPoint x: 162, endPoint y: 92, distance: 3.4
click at [162, 93] on input "Field 1" at bounding box center [185, 97] width 69 height 10
type input "Zoom Link"
click at [154, 108] on span "Appointment form" at bounding box center [188, 106] width 71 height 5
click at [154, 105] on input "Appointment form" at bounding box center [154, 105] width 3 height 3
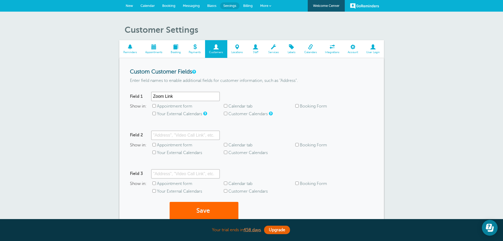
checkbox input "true"
click at [226, 105] on input "Calendar tab" at bounding box center [225, 105] width 3 height 3
checkbox input "true"
click at [156, 115] on input "Your External Calendars" at bounding box center [154, 113] width 3 height 3
checkbox input "true"
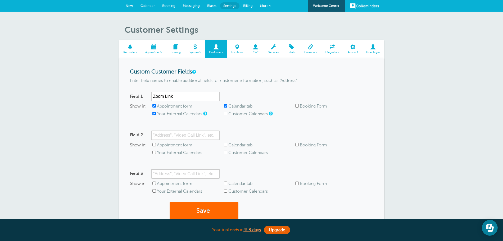
click at [226, 115] on input "Customer Calendars" at bounding box center [225, 113] width 3 height 3
checkbox input "true"
click at [197, 196] on form "Custom Customer Fields Enter field names to enable additional fields for custom…" at bounding box center [252, 147] width 244 height 157
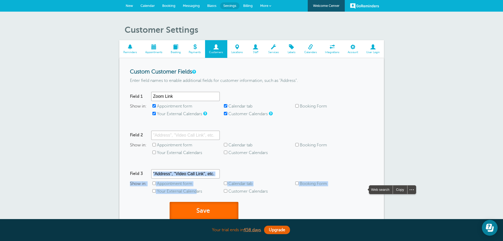
click at [199, 208] on button "Save" at bounding box center [204, 211] width 69 height 18
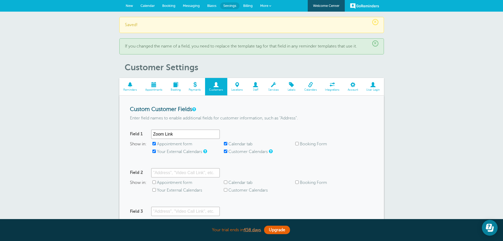
click at [126, 7] on span "New" at bounding box center [129, 6] width 7 height 4
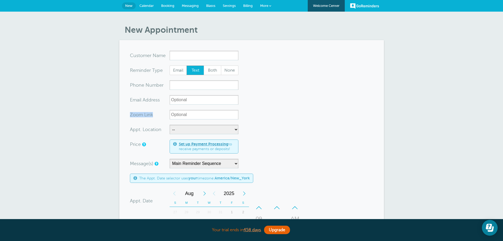
drag, startPoint x: 131, startPoint y: 119, endPoint x: 168, endPoint y: 118, distance: 37.4
click at [168, 118] on div "Zoom Link" at bounding box center [150, 115] width 40 height 10
click at [210, 117] on input "Zoom Link" at bounding box center [204, 115] width 69 height 10
type input "www.zoom on"
drag, startPoint x: 231, startPoint y: 5, endPoint x: 276, endPoint y: 36, distance: 55.1
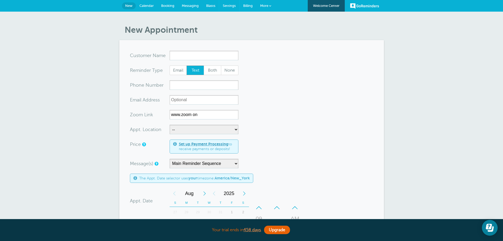
click at [231, 5] on span "Settings" at bounding box center [229, 6] width 13 height 4
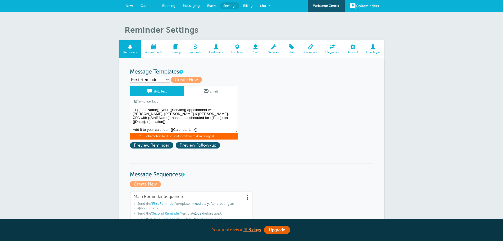
drag, startPoint x: 150, startPoint y: 120, endPoint x: 183, endPoint y: 120, distance: 33.4
click at [153, 120] on textarea "Hi {{First Name}}, your {{Service}} appointment with [PERSON_NAME], [PERSON_NAM…" at bounding box center [184, 120] width 108 height 26
drag, startPoint x: 166, startPoint y: 109, endPoint x: 190, endPoint y: 123, distance: 27.3
click at [167, 124] on textarea "Hi {{First Name}}, your {{Service}} appointment with Griffiths, Dreher & Evans,…" at bounding box center [184, 120] width 108 height 26
click at [216, 117] on textarea "Hi {{First Name}}, your {{Service}} appointment with Griffiths, Dreher & Evans,…" at bounding box center [184, 120] width 108 height 26
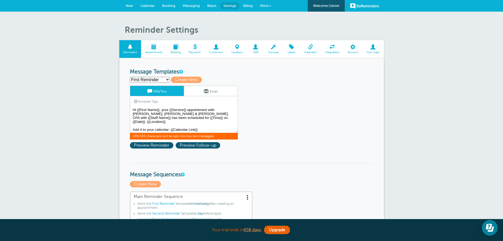
drag, startPoint x: 217, startPoint y: 118, endPoint x: 190, endPoint y: 118, distance: 26.8
click at [190, 118] on textarea "Hi {{First Name}}, your {{Service}} appointment with Griffiths, Dreher & Evans,…" at bounding box center [184, 120] width 108 height 26
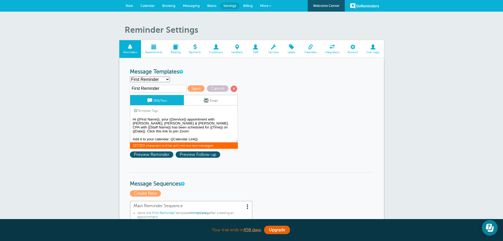
click at [156, 112] on link "Template Tags" at bounding box center [146, 111] width 32 height 10
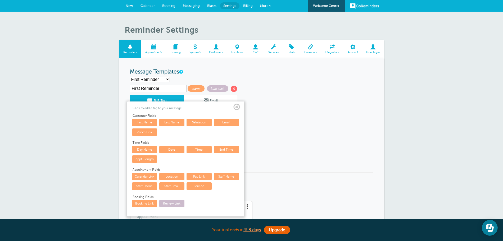
click at [150, 130] on link "Zoom Link" at bounding box center [144, 132] width 25 height 7
type textarea "Hi {{First Name}}, your {{Service}} appointment with Griffiths, Dreher & Evans,…"
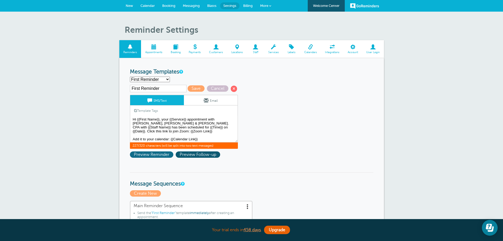
click at [156, 156] on span "Preview Reminder" at bounding box center [151, 155] width 43 height 6
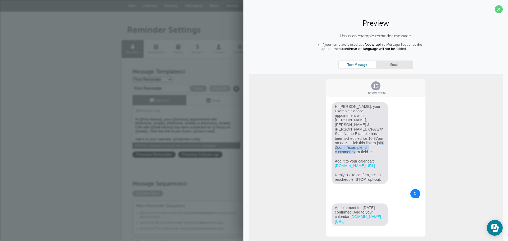
drag, startPoint x: 347, startPoint y: 140, endPoint x: 369, endPoint y: 143, distance: 22.3
click at [369, 143] on span "Hi Jane, your Example Service appointment with Griffiths, Dreher & Evans, PS. C…" at bounding box center [360, 143] width 57 height 82
click at [225, 175] on h3 "Message Sequences" at bounding box center [254, 180] width 244 height 15
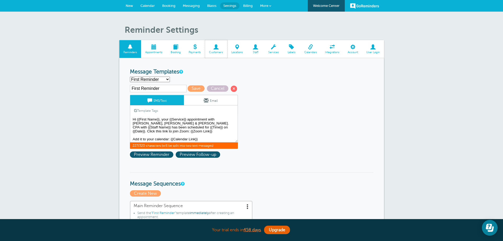
drag, startPoint x: 215, startPoint y: 53, endPoint x: 280, endPoint y: 39, distance: 66.8
click at [215, 53] on span "Customers" at bounding box center [216, 52] width 17 height 3
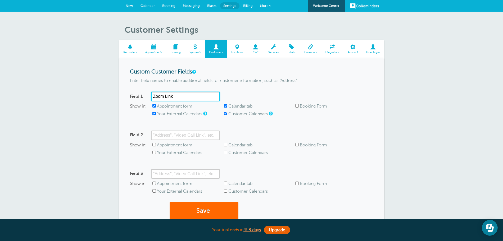
drag, startPoint x: 186, startPoint y: 98, endPoint x: 138, endPoint y: 95, distance: 48.5
click at [135, 96] on div "Field 1 Zoom Link" at bounding box center [175, 97] width 90 height 10
click at [129, 2] on link "New" at bounding box center [129, 6] width 15 height 12
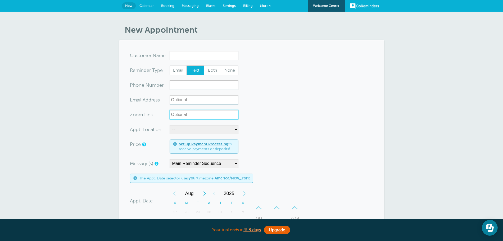
click at [189, 119] on input "Zoom Link" at bounding box center [204, 115] width 69 height 10
click at [231, 8] on link "Settings" at bounding box center [229, 6] width 20 height 12
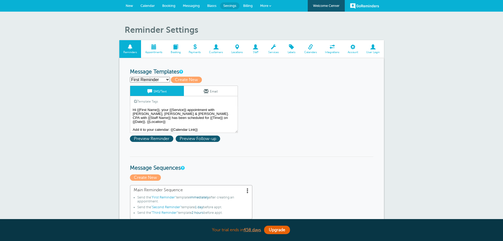
click at [239, 53] on span "Locations" at bounding box center [237, 52] width 15 height 3
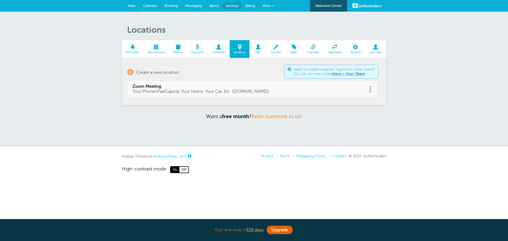
click at [191, 87] on span "Zoom Meeting" at bounding box center [248, 86] width 230 height 5
type input "Zoom Meeting"
type input "Your Phone/iPad/Laptop, Your Home, Your Car, Etc. ([DOMAIN_NAME])"
checkbox input "false"
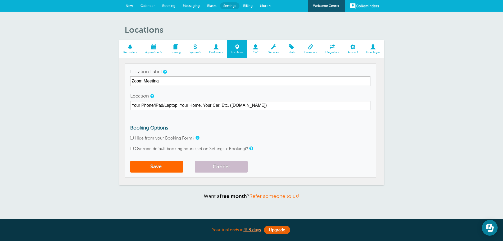
click at [159, 47] on span at bounding box center [153, 46] width 25 height 5
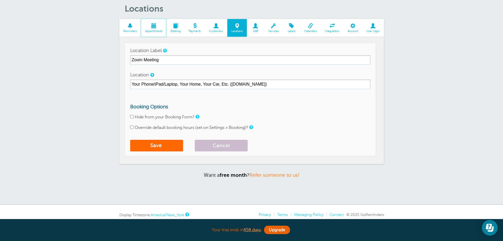
scroll to position [44, 0]
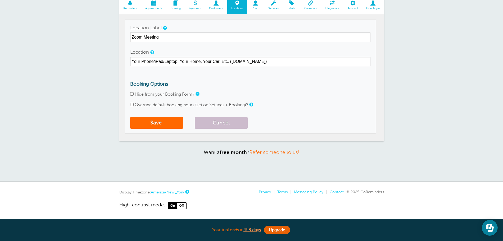
click at [128, 6] on link "Reminders" at bounding box center [130, 5] width 22 height 18
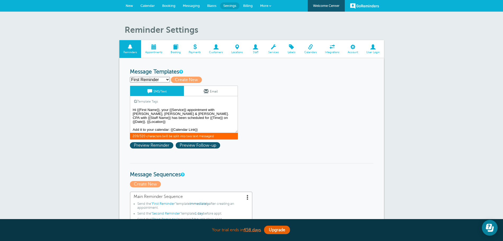
drag, startPoint x: 211, startPoint y: 120, endPoint x: 194, endPoint y: 122, distance: 17.3
click at [189, 120] on textarea "Hi {{First Name}}, your {{Service}} appointment with Griffiths, Dreher & Evans,…" at bounding box center [184, 120] width 108 height 26
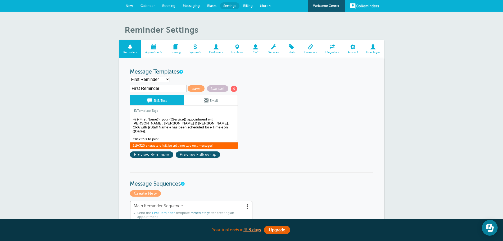
click at [151, 113] on link "Template Tags" at bounding box center [146, 111] width 32 height 10
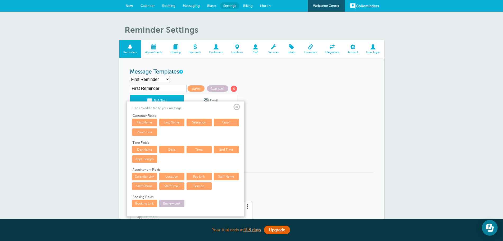
click at [154, 133] on link "Zoom Link" at bounding box center [144, 132] width 25 height 7
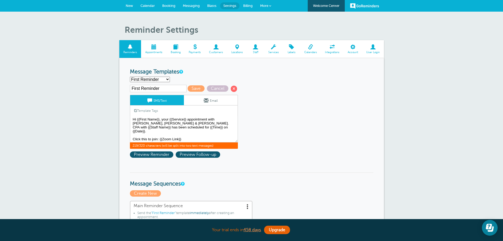
click at [149, 159] on div "First Reminder Save Cancel SMS/Text Email Template Tags Copy SMS Click to add a…" at bounding box center [191, 123] width 122 height 76
click at [148, 158] on div "First Reminder Save Cancel SMS/Text Email Template Tags Copy SMS Click to add a…" at bounding box center [191, 123] width 122 height 76
click at [148, 154] on span "Preview Reminder" at bounding box center [151, 155] width 43 height 6
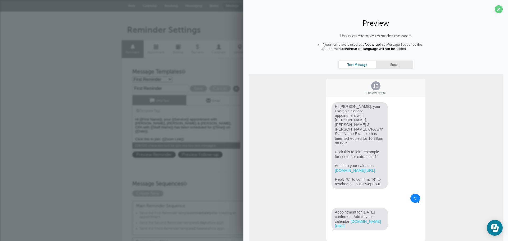
drag, startPoint x: 376, startPoint y: 149, endPoint x: 361, endPoint y: 145, distance: 15.1
click at [361, 145] on span "Hi Jane, your Example Service appointment with Griffiths, Dreher & Evans, PS. C…" at bounding box center [360, 145] width 57 height 87
click at [188, 135] on textarea "Hi {{First Name}}, your {{Service}} appointment with [PERSON_NAME], [PERSON_NAM…" at bounding box center [186, 129] width 108 height 26
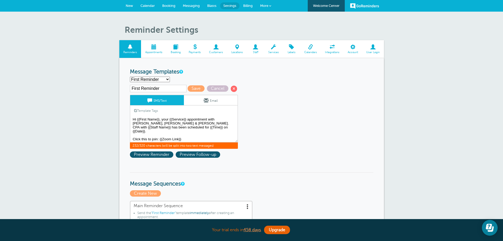
drag, startPoint x: 188, startPoint y: 136, endPoint x: 131, endPoint y: 133, distance: 57.2
click at [131, 134] on textarea "Hi {{First Name}}, your {{Service}} appointment with Griffiths, Dreher & Evans,…" at bounding box center [184, 129] width 108 height 26
click at [158, 112] on link "Template Tags" at bounding box center [146, 111] width 32 height 10
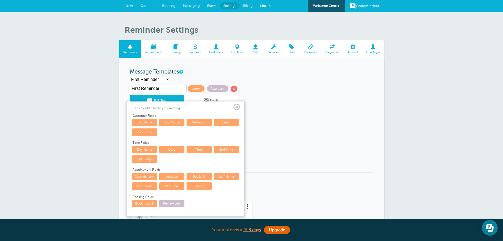
click at [169, 176] on link "Location" at bounding box center [171, 176] width 25 height 7
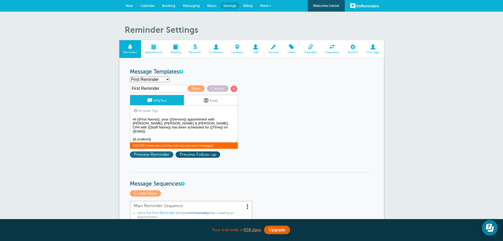
click at [159, 156] on span "Preview Reminder" at bounding box center [151, 155] width 43 height 6
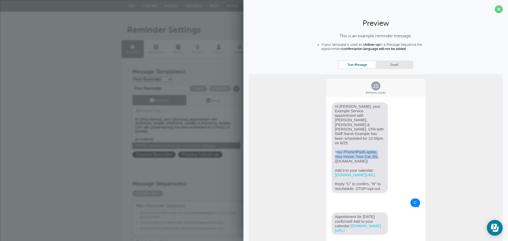
drag, startPoint x: 333, startPoint y: 142, endPoint x: 373, endPoint y: 147, distance: 40.1
click at [373, 147] on span "Hi Jane, your Example Service appointment with Griffiths, Dreher & Evans, PS. C…" at bounding box center [360, 147] width 57 height 91
drag, startPoint x: 360, startPoint y: 154, endPoint x: 334, endPoint y: 152, distance: 26.3
click at [334, 152] on span "Hi Jane, your Example Service appointment with Griffiths, Dreher & Evans, PS. C…" at bounding box center [360, 147] width 57 height 91
click at [311, 157] on div "JS Jane Smith Hi Jane, your Example Service appointment with Griffiths, Dreher …" at bounding box center [376, 162] width 254 height 176
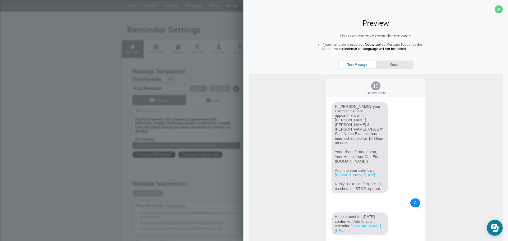
click at [200, 134] on textarea "Hi {{First Name}}, your {{Service}} appointment with Griffiths, Dreher & Evans,…" at bounding box center [186, 129] width 108 height 26
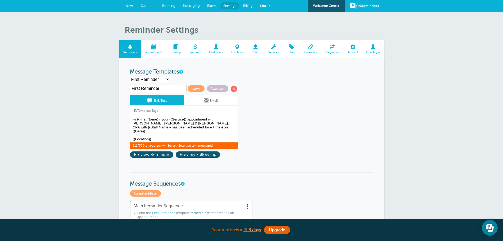
click at [145, 131] on textarea "Hi {{First Name}}, your {{Service}} appointment with Griffiths, Dreher & Evans,…" at bounding box center [184, 129] width 108 height 26
drag, startPoint x: 159, startPoint y: 134, endPoint x: 123, endPoint y: 133, distance: 36.0
paste textarea "Your Phone/iPad/Laptop, Your Home, Your Car, Etc."
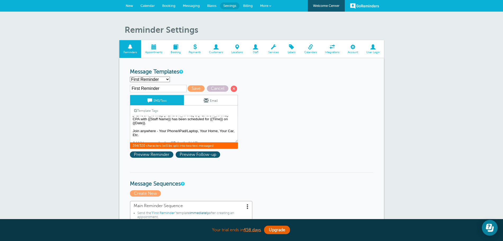
click at [154, 112] on link "Template Tags" at bounding box center [146, 111] width 32 height 10
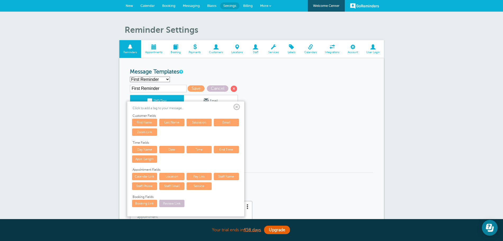
click at [151, 135] on link "Zoom Link" at bounding box center [144, 132] width 25 height 7
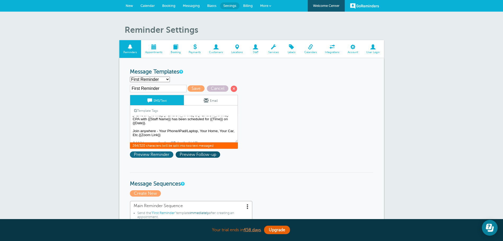
click at [158, 155] on span "Preview Reminder" at bounding box center [151, 155] width 43 height 6
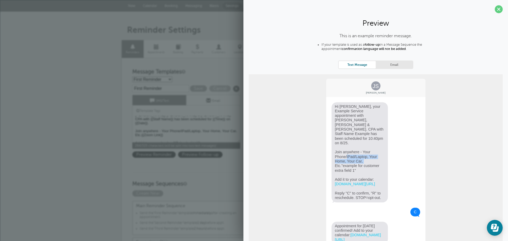
drag, startPoint x: 344, startPoint y: 148, endPoint x: 373, endPoint y: 153, distance: 29.8
click at [373, 153] on span "Hi Jane, your Example Service appointment with Griffiths, Dreher & Evans, PS. C…" at bounding box center [360, 152] width 57 height 100
drag, startPoint x: 337, startPoint y: 162, endPoint x: 357, endPoint y: 159, distance: 20.6
click at [357, 159] on span "Hi Jane, your Example Service appointment with Griffiths, Dreher & Evans, PS. C…" at bounding box center [360, 152] width 57 height 100
click at [214, 180] on h3 "Message Sequences" at bounding box center [254, 180] width 244 height 15
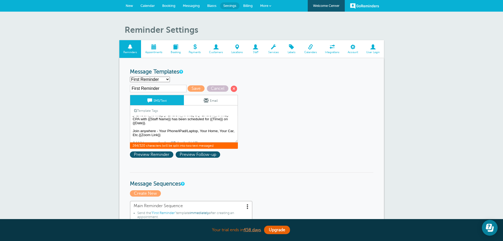
click at [212, 94] on div "First Reminder Save Cancel SMS/Text Email Template Tags Copy SMS Click to add a…" at bounding box center [191, 117] width 122 height 64
drag, startPoint x: 193, startPoint y: 132, endPoint x: 142, endPoint y: 135, distance: 51.2
click at [221, 88] on span "Cancel" at bounding box center [217, 89] width 21 height 6
type textarea "Hi {{First Name}}, your {{Service}} appointment with Griffiths, Dreher & Evans,…"
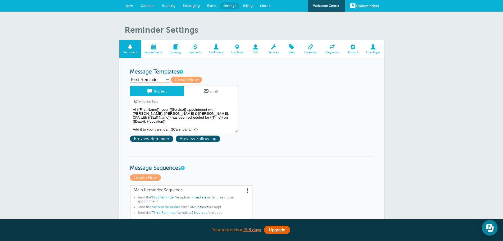
scroll to position [0, 0]
click at [251, 98] on div "First Reminder Save Cancel SMS/Text Email Template Tags Copy SMS Click to add a…" at bounding box center [191, 109] width 122 height 47
click at [238, 42] on link "Locations" at bounding box center [237, 49] width 20 height 18
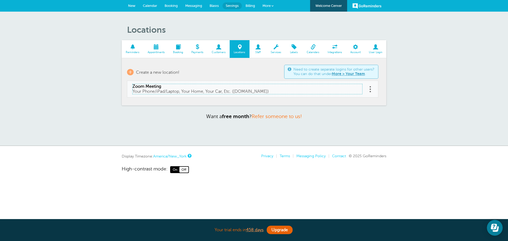
click at [152, 87] on span "Zoom Meeting" at bounding box center [248, 86] width 230 height 5
type input "Zoom Meeting"
type input "Your Phone/iPad/Laptop, Your Home, Your Car, Etc. ([DOMAIN_NAME])"
checkbox input "false"
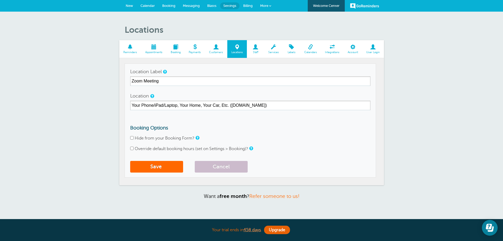
drag, startPoint x: 130, startPoint y: 77, endPoint x: 151, endPoint y: 81, distance: 21.3
click at [148, 81] on td "Location Label Zoom Meeting Location Your Phone/iPad/Laptop, Your Home, Your Ca…" at bounding box center [251, 121] width 252 height 114
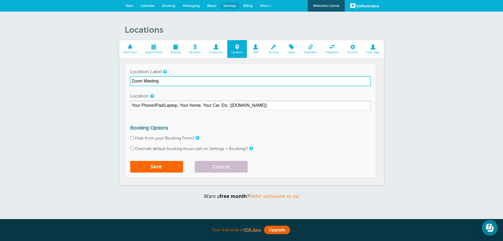
drag, startPoint x: 163, startPoint y: 80, endPoint x: 132, endPoint y: 62, distance: 35.6
click at [132, 62] on section "Reminders Appointments Booking Payments Customers Locations Staff Services Labe…" at bounding box center [251, 112] width 265 height 145
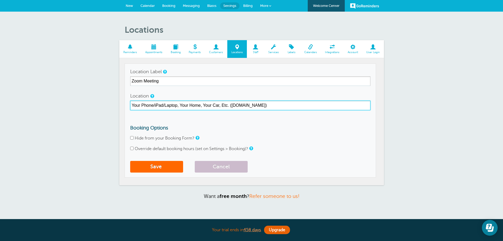
drag, startPoint x: 132, startPoint y: 104, endPoint x: 234, endPoint y: 101, distance: 102.3
click at [234, 101] on input "Your Phone/iPad/Laptop, Your Home, Your Car, Etc. ([DOMAIN_NAME])" at bounding box center [250, 106] width 240 height 10
drag, startPoint x: 261, startPoint y: 106, endPoint x: 225, endPoint y: 119, distance: 37.9
click at [231, 105] on input "Your Phone/iPad/Laptop, Your Home, Your Car, Etc. ([DOMAIN_NAME])" at bounding box center [250, 106] width 240 height 10
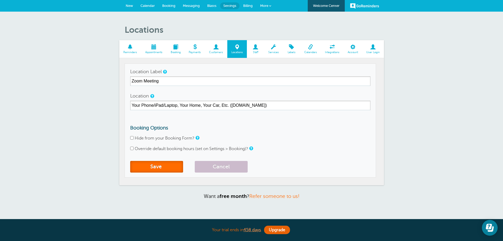
click at [170, 170] on button "Save" at bounding box center [156, 167] width 53 height 12
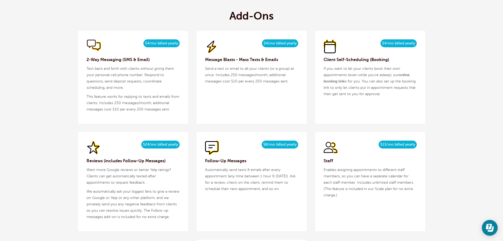
scroll to position [618, 0]
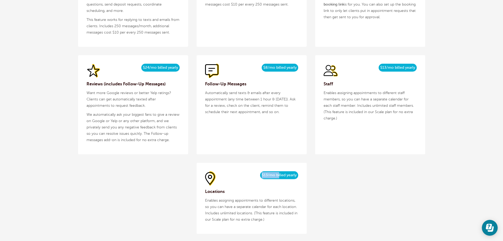
drag, startPoint x: 262, startPoint y: 177, endPoint x: 270, endPoint y: 177, distance: 8.2
click at [279, 177] on span "$13/mo billed yearly" at bounding box center [279, 176] width 38 height 8
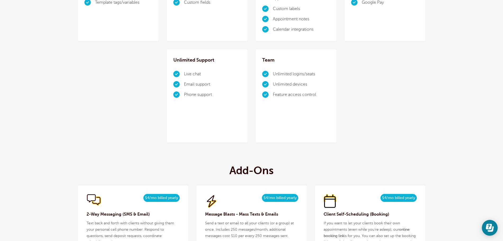
scroll to position [0, 0]
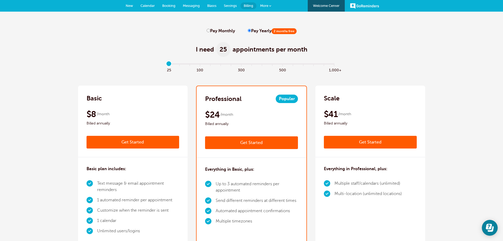
click at [128, 5] on span "New" at bounding box center [129, 6] width 7 height 4
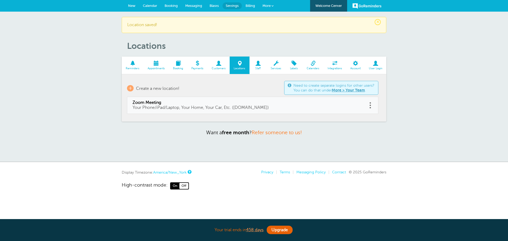
click at [129, 6] on span "New" at bounding box center [131, 6] width 7 height 4
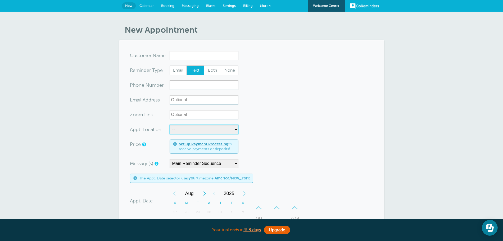
click at [177, 129] on select "-- Zoom Meeting" at bounding box center [204, 130] width 69 height 10
select select "24913"
click at [170, 125] on select "-- Zoom Meeting" at bounding box center [204, 130] width 69 height 10
click at [237, 6] on link "Settings" at bounding box center [229, 6] width 20 height 12
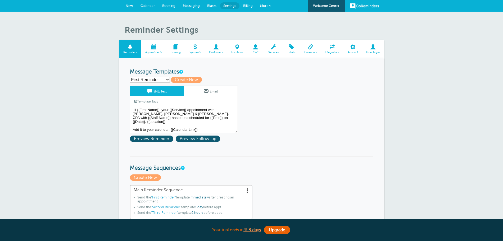
click at [239, 50] on span at bounding box center [237, 46] width 20 height 5
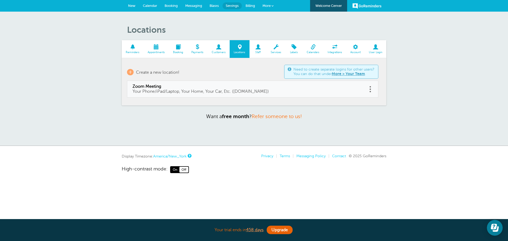
click at [199, 7] on span "Messaging" at bounding box center [193, 6] width 17 height 4
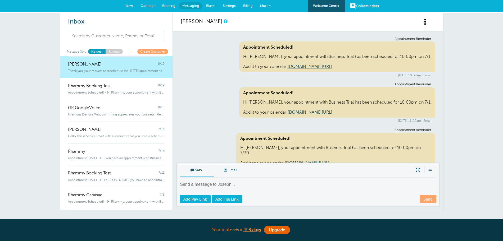
scroll to position [108, 0]
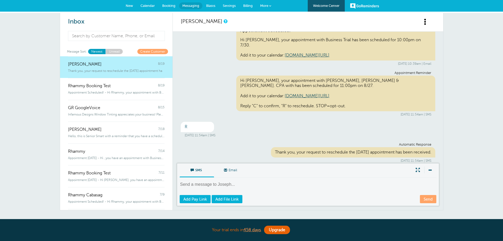
click at [228, 6] on span "Settings" at bounding box center [229, 6] width 13 height 4
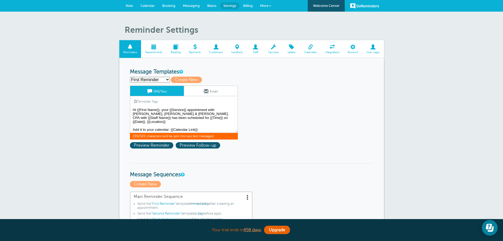
drag, startPoint x: 220, startPoint y: 117, endPoint x: 216, endPoint y: 117, distance: 3.4
click at [219, 117] on textarea "Hi {{First Name}}, your {{Service}} appointment with [PERSON_NAME], [PERSON_NAM…" at bounding box center [184, 120] width 108 height 26
drag, startPoint x: 189, startPoint y: 120, endPoint x: 209, endPoint y: 117, distance: 20.3
click at [209, 117] on textarea "Hi {{First Name}}, your {{Service}} appointment with [PERSON_NAME], [PERSON_NAM…" at bounding box center [184, 120] width 108 height 26
click at [160, 147] on span "Preview Reminder" at bounding box center [151, 145] width 43 height 6
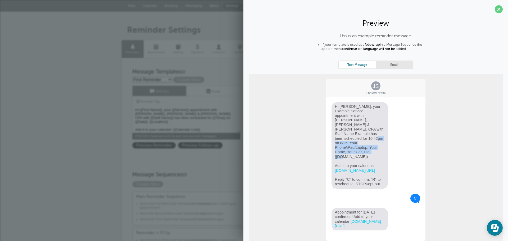
drag, startPoint x: 341, startPoint y: 135, endPoint x: 368, endPoint y: 151, distance: 31.3
click at [369, 151] on span "Hi Jane, your Example Service appointment with Griffiths, Dreher & Evans, PS. C…" at bounding box center [360, 145] width 57 height 87
click at [358, 148] on span "Hi Jane, your Example Service appointment with Griffiths, Dreher & Evans, PS. C…" at bounding box center [360, 145] width 57 height 87
drag, startPoint x: 360, startPoint y: 148, endPoint x: 335, endPoint y: 149, distance: 25.4
click at [335, 149] on span "Hi Jane, your Example Service appointment with Griffiths, Dreher & Evans, PS. C…" at bounding box center [360, 145] width 57 height 87
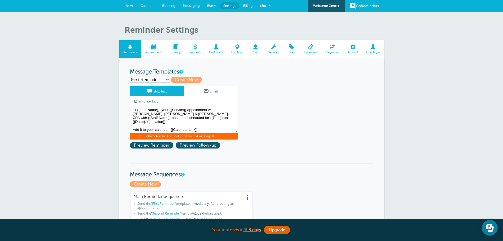
click at [228, 46] on span at bounding box center [237, 46] width 20 height 5
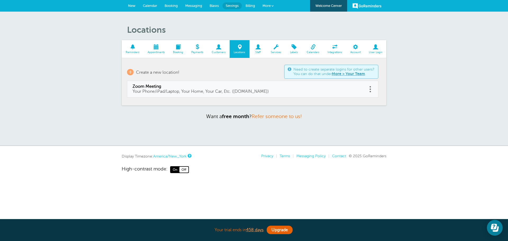
click at [219, 47] on span at bounding box center [219, 46] width 22 height 5
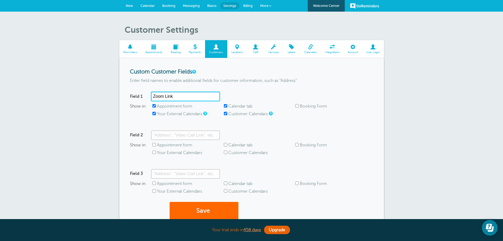
drag, startPoint x: 179, startPoint y: 99, endPoint x: 145, endPoint y: 82, distance: 37.9
click at [144, 96] on div "Field 1 Zoom Link" at bounding box center [175, 97] width 90 height 10
click at [125, 52] on span "Reminders" at bounding box center [130, 52] width 17 height 3
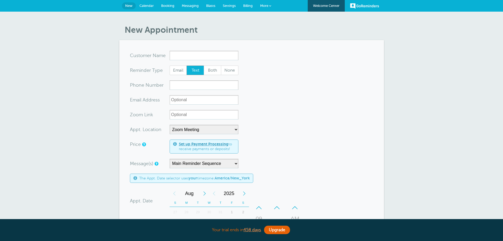
select select "24913"
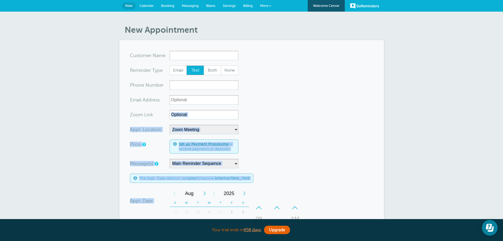
drag, startPoint x: 153, startPoint y: 114, endPoint x: 129, endPoint y: 113, distance: 24.1
click at [129, 113] on section "You are creating a new customer. To use an existing customer select one from th…" at bounding box center [251, 203] width 265 height 327
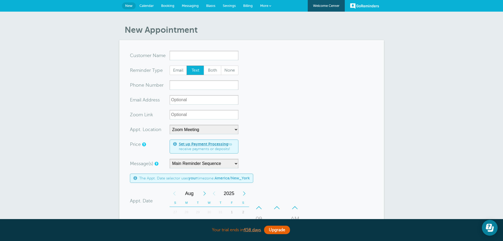
drag, startPoint x: 288, startPoint y: 147, endPoint x: 135, endPoint y: 24, distance: 196.6
click at [269, 138] on form "You are creating a new customer. To use an existing customer select one from th…" at bounding box center [252, 204] width 244 height 306
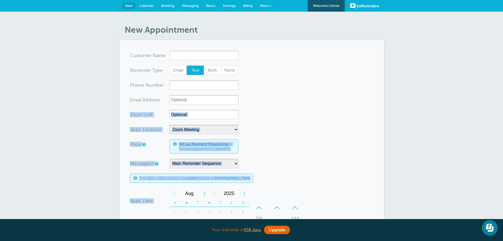
drag, startPoint x: 131, startPoint y: 113, endPoint x: 185, endPoint y: 110, distance: 54.1
click at [185, 110] on form "You are creating a new customer. To use an existing customer select one from th…" at bounding box center [252, 204] width 244 height 306
click at [194, 114] on input "Zoom Link" at bounding box center [204, 115] width 69 height 10
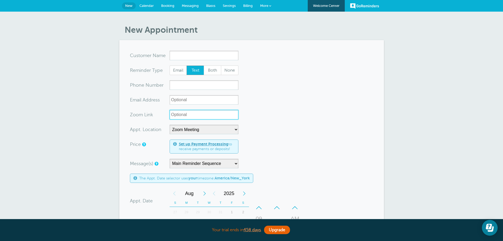
click at [194, 114] on input "Zoom Link" at bounding box center [204, 115] width 69 height 10
click at [192, 113] on input "www.zoon,com" at bounding box center [204, 115] width 69 height 10
click at [191, 115] on input "www.zoon.com" at bounding box center [204, 115] width 69 height 10
click at [198, 117] on input "www.zoom.com" at bounding box center [204, 115] width 69 height 10
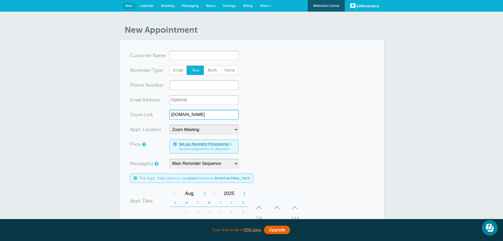
click at [198, 117] on input "www.zoom.com" at bounding box center [204, 115] width 69 height 10
type input "www.zoom.com"
drag, startPoint x: 285, startPoint y: 133, endPoint x: 267, endPoint y: 124, distance: 20.3
click at [285, 133] on form "You are creating a new customer. To use an existing customer select one from th…" at bounding box center [252, 204] width 244 height 306
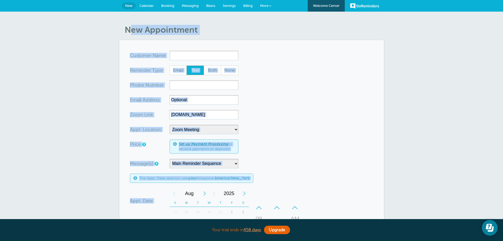
drag, startPoint x: 126, startPoint y: 29, endPoint x: 201, endPoint y: 66, distance: 84.1
click at [201, 36] on article "New Appointment You are creating a new customer. To use an existing customer se…" at bounding box center [251, 196] width 265 height 343
click at [186, 113] on input "www.zoom.com" at bounding box center [204, 115] width 69 height 10
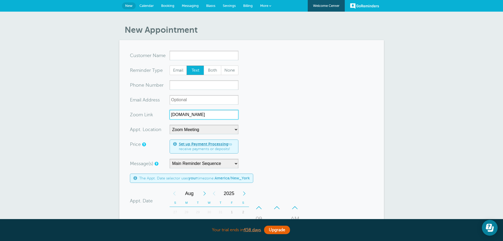
click at [186, 113] on input "www.zoom.com" at bounding box center [204, 115] width 69 height 10
click at [179, 113] on input "www.zoom.com" at bounding box center [204, 115] width 69 height 10
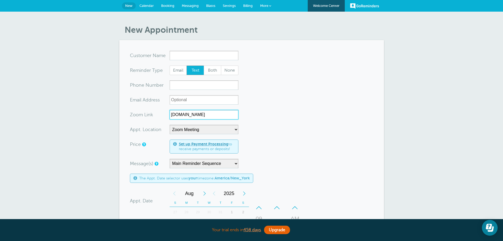
click at [179, 113] on input "www.zoom.com" at bounding box center [204, 115] width 69 height 10
click at [127, 6] on span "New" at bounding box center [128, 6] width 7 height 4
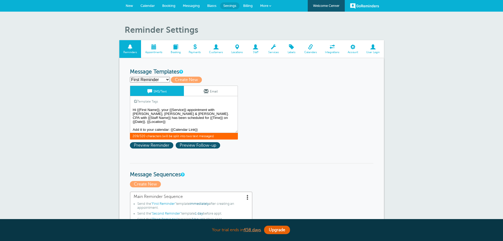
drag, startPoint x: 190, startPoint y: 119, endPoint x: 216, endPoint y: 117, distance: 26.3
click at [216, 117] on textarea "Hi {{First Name}}, your {{Service}} appointment with [PERSON_NAME], [PERSON_NAM…" at bounding box center [184, 120] width 108 height 26
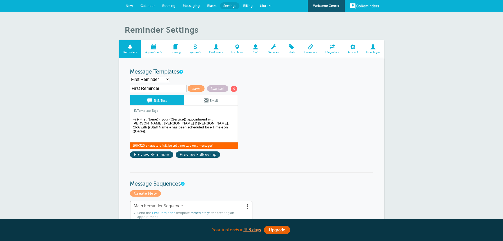
click at [175, 133] on textarea "Hi {{First Name}}, your {{Service}} appointment with [PERSON_NAME], [PERSON_NAM…" at bounding box center [184, 129] width 108 height 26
paste textarea "Your Phone/iPad/Laptop, Your Home, Your Car, Etc."
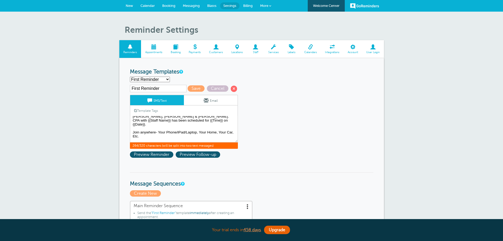
click at [143, 109] on link "Template Tags" at bounding box center [146, 111] width 32 height 10
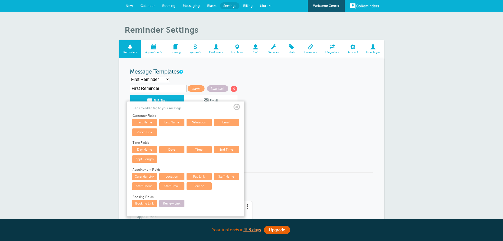
click at [150, 133] on link "Zoom Link" at bounding box center [144, 132] width 25 height 7
type textarea "Hi {{First Name}}, your {{Service}} appointment with [PERSON_NAME], [PERSON_NAM…"
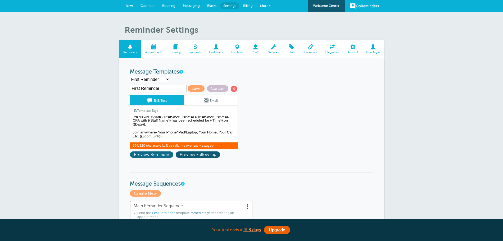
click at [145, 156] on span "Preview Reminder" at bounding box center [151, 155] width 43 height 6
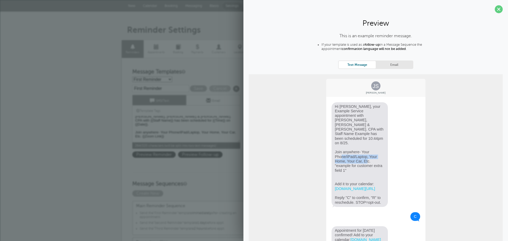
drag, startPoint x: 340, startPoint y: 147, endPoint x: 365, endPoint y: 152, distance: 25.8
click at [365, 152] on span "Hi [PERSON_NAME], your Example Service appointment with [PERSON_NAME], [PERSON_…" at bounding box center [360, 154] width 57 height 105
click at [359, 152] on span "Hi [PERSON_NAME], your Example Service appointment with [PERSON_NAME], [PERSON_…" at bounding box center [360, 154] width 57 height 105
click at [376, 152] on span "Hi [PERSON_NAME], your Example Service appointment with [PERSON_NAME], [PERSON_…" at bounding box center [360, 154] width 57 height 105
drag, startPoint x: 332, startPoint y: 156, endPoint x: 347, endPoint y: 160, distance: 15.4
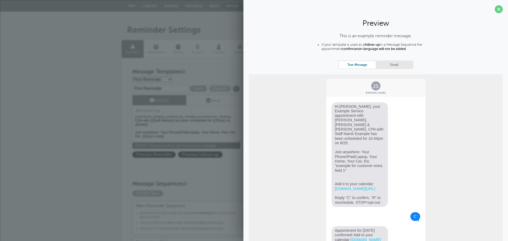
click at [347, 160] on span "Hi [PERSON_NAME], your Example Service appointment with [PERSON_NAME], [PERSON_…" at bounding box center [360, 154] width 57 height 105
click at [222, 192] on p "Create New" at bounding box center [254, 194] width 244 height 6
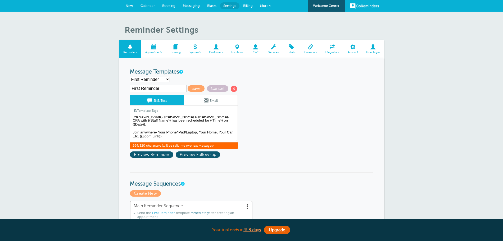
scroll to position [232, 0]
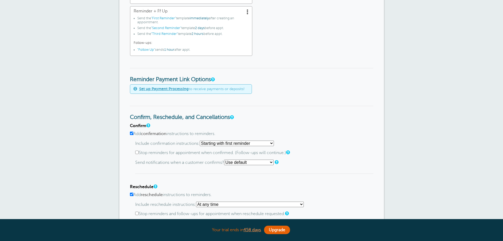
click at [256, 143] on select "Starting with first reminder If reminder is [DATE] of appointment If reminder i…" at bounding box center [237, 144] width 74 height 6
click at [201, 141] on select "Starting with first reminder If reminder is [DATE] of appointment If reminder i…" at bounding box center [237, 144] width 74 height 6
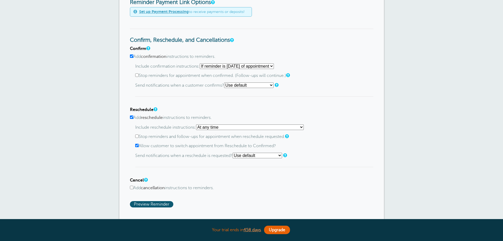
click at [258, 67] on select "Starting with first reminder If reminder is [DATE] of appointment If reminder i…" at bounding box center [237, 67] width 74 height 6
select select "0"
click at [201, 64] on select "Starting with first reminder If reminder is [DATE] of appointment If reminder i…" at bounding box center [237, 67] width 74 height 6
click at [265, 130] on select "At any time If reminder more than 1 day away from appointment If reminder more …" at bounding box center [250, 128] width 108 height 6
click at [167, 197] on div "Confirm Add confirmation instructions to reminders. Include confirmation instru…" at bounding box center [252, 126] width 244 height 161
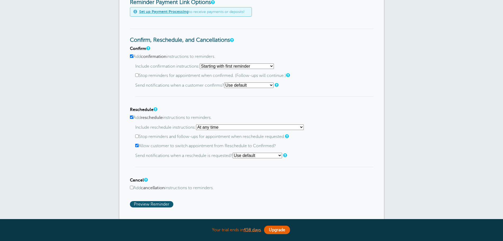
click at [156, 187] on b "cancellation" at bounding box center [153, 188] width 24 height 5
click at [133, 187] on input "Add cancellation instructions to reminders." at bounding box center [131, 187] width 3 height 3
checkbox input "true"
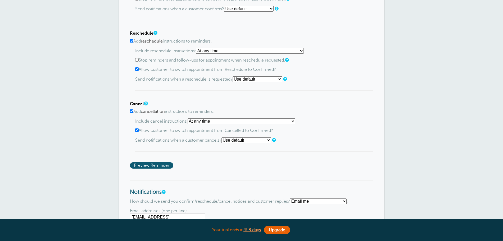
scroll to position [386, 0]
click at [325, 167] on div "Confirm Add confirmation instructions to reminders. Include confirmation instru…" at bounding box center [252, 68] width 244 height 199
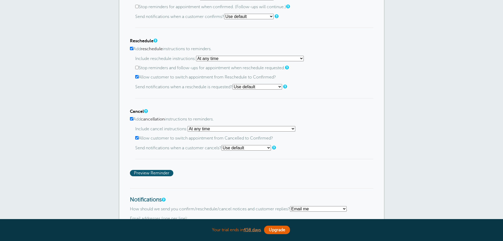
scroll to position [309, 0]
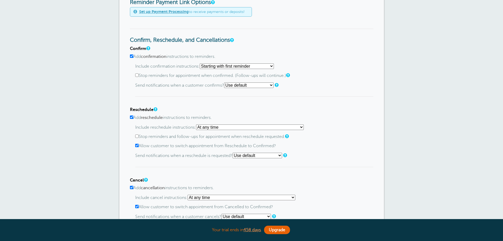
click at [360, 84] on p "Send notifications when a customer confirms? Use default Text me Email me Don't…" at bounding box center [254, 86] width 238 height 6
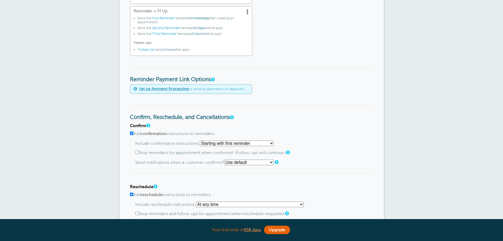
scroll to position [0, 0]
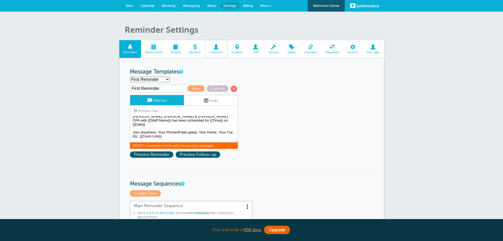
drag, startPoint x: 219, startPoint y: 52, endPoint x: 281, endPoint y: 43, distance: 63.1
click at [219, 52] on span "Customers" at bounding box center [216, 52] width 17 height 3
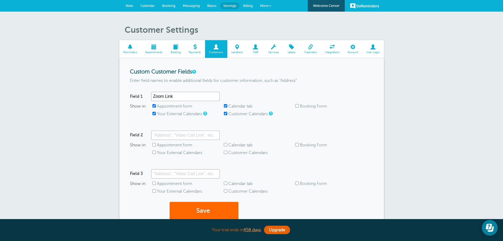
click at [132, 8] on link "New" at bounding box center [129, 6] width 15 height 12
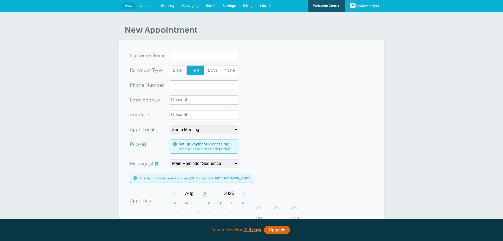
select select "24913"
click at [181, 118] on input "Zoom Link" at bounding box center [204, 115] width 69 height 10
click at [195, 7] on span "Messaging" at bounding box center [190, 6] width 17 height 4
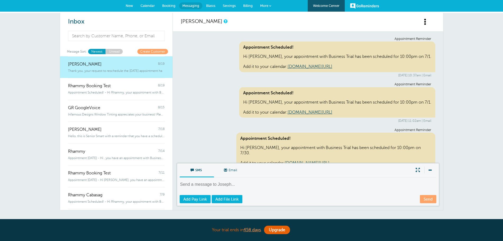
scroll to position [108, 0]
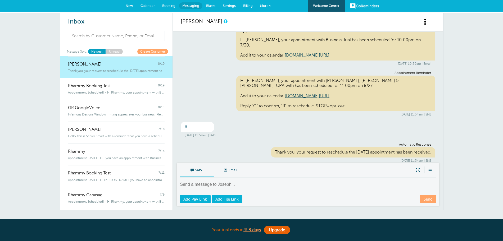
click at [230, 6] on span "Settings" at bounding box center [229, 6] width 13 height 4
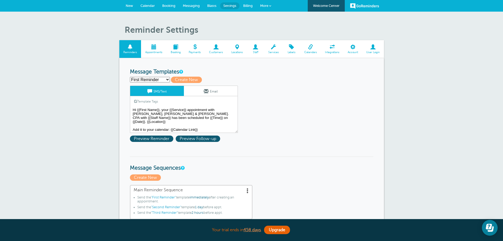
click at [214, 119] on textarea "Hi {{First Name}}, your {{Service}} appointment with Griffiths, Dreher & Evans,…" at bounding box center [184, 120] width 108 height 26
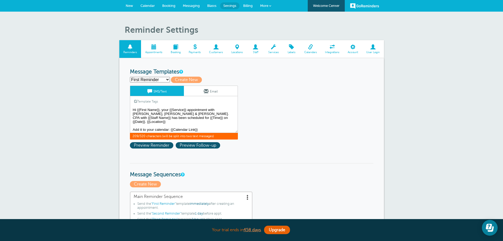
drag, startPoint x: 214, startPoint y: 120, endPoint x: 189, endPoint y: 117, distance: 25.8
click at [189, 117] on textarea "Hi {{First Name}}, your {{Service}} appointment with Griffiths, Dreher & Evans,…" at bounding box center [184, 120] width 108 height 26
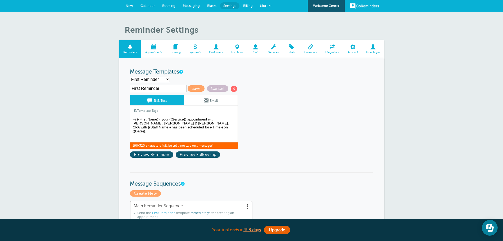
click at [140, 138] on textarea "Hi {{First Name}}, your {{Service}} appointment with Griffiths, Dreher & Evans,…" at bounding box center [184, 129] width 108 height 26
click at [176, 137] on textarea "Hi {{First Name}}, your {{Service}} appointment with Griffiths, Dreher & Evans,…" at bounding box center [184, 129] width 108 height 26
paste textarea "Join anywhere - Your Phone/iPad/Laptop, Your Home, Your Car, Etc.{{Zoom Link}}"
drag, startPoint x: 173, startPoint y: 141, endPoint x: 172, endPoint y: 135, distance: 6.4
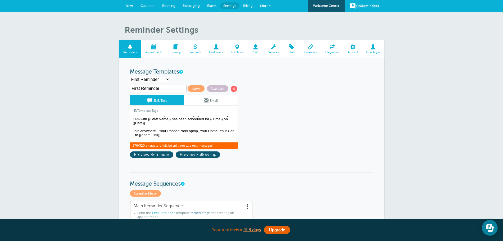
click at [150, 139] on textarea "Hi {{First Name}}, your {{Service}} appointment with Griffiths, Dreher & Evans,…" at bounding box center [184, 129] width 108 height 26
click at [179, 129] on textarea "Hi {{First Name}}, your {{Service}} appointment with Griffiths, Dreher & Evans,…" at bounding box center [184, 129] width 108 height 26
drag, startPoint x: 171, startPoint y: 132, endPoint x: 158, endPoint y: 138, distance: 14.1
click at [148, 132] on textarea "Hi {{First Name}}, your {{Service}} appointment with Griffiths, Dreher & Evans,…" at bounding box center [184, 129] width 108 height 26
type textarea "Hi {{First Name}}, your {{Service}} appointment with Griffiths, Dreher & Evans,…"
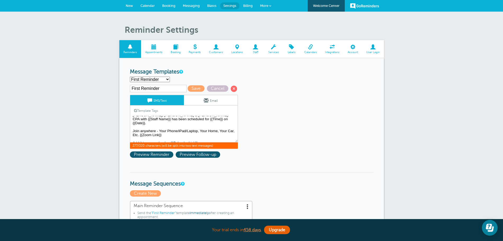
click at [203, 101] on link "Email" at bounding box center [211, 100] width 54 height 10
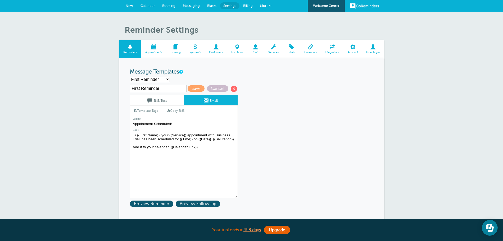
click at [151, 81] on select "First Reminder Follow Up Second Reminder Third Reminder Create new..." at bounding box center [150, 80] width 40 height 6
select select "142291"
click at [130, 77] on select "First Reminder Follow Up Second Reminder Third Reminder Create new..." at bounding box center [150, 80] width 40 height 6
type input "Second Reminder"
type input "Appointment Tomorrow"
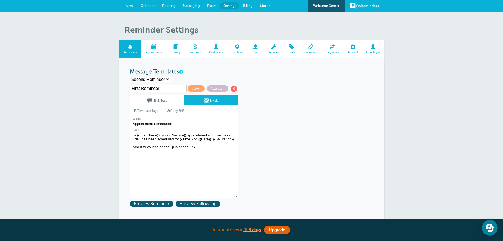
type textarea "Hi {{First Name}}, you have an appointment with Business Trial at {{Time}} on {…"
click at [134, 9] on link "New" at bounding box center [129, 6] width 15 height 12
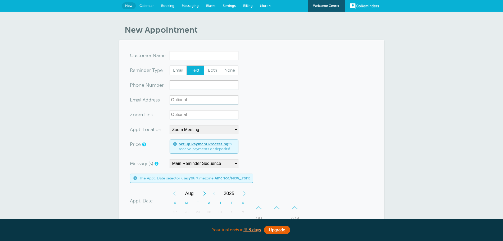
select select "24913"
drag, startPoint x: 135, startPoint y: 116, endPoint x: 192, endPoint y: 115, distance: 57.7
click at [198, 118] on div "Zoom Link" at bounding box center [184, 115] width 109 height 10
drag, startPoint x: 202, startPoint y: 115, endPoint x: 81, endPoint y: 112, distance: 121.0
click at [75, 112] on div "New Appointment You are creating a new customer. To use an existing customer se…" at bounding box center [251, 210] width 503 height 396
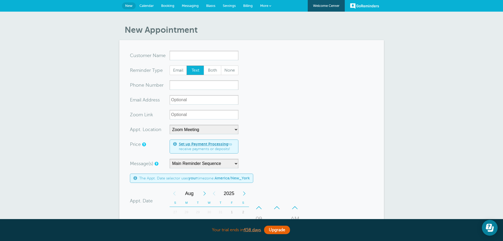
click at [145, 117] on label "Zoom Link" at bounding box center [141, 115] width 23 height 5
click at [170, 117] on input "Zoom Link" at bounding box center [204, 115] width 69 height 10
click at [144, 117] on label "Zoom Link" at bounding box center [141, 115] width 23 height 5
click at [170, 117] on input "Zoom Link" at bounding box center [204, 115] width 69 height 10
click at [144, 117] on label "Zoom Link" at bounding box center [141, 115] width 23 height 5
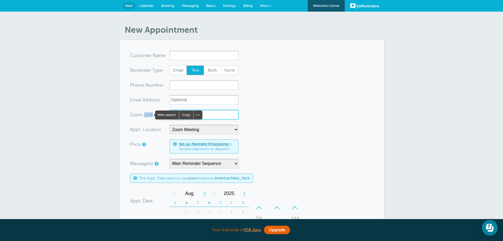
click at [170, 117] on input "Zoom Link" at bounding box center [204, 115] width 69 height 10
click at [144, 117] on label "Zoom Link" at bounding box center [141, 115] width 23 height 5
click at [170, 117] on input "Zoom Link" at bounding box center [204, 115] width 69 height 10
click at [404, 136] on div "New Appointment You are creating a new customer. To use an existing customer se…" at bounding box center [251, 210] width 503 height 396
click at [233, 7] on span "Settings" at bounding box center [229, 6] width 13 height 4
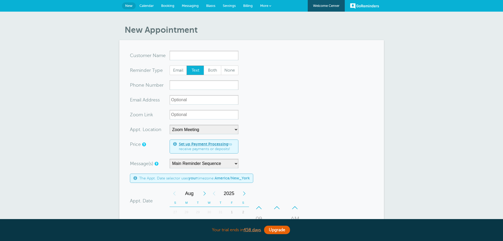
select select "24913"
